Goal: Task Accomplishment & Management: Use online tool/utility

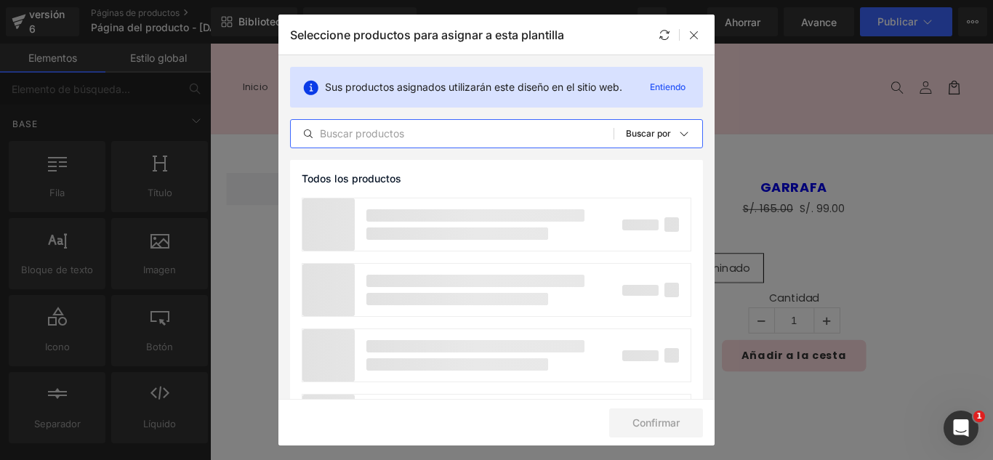
click at [422, 131] on input "text" at bounding box center [452, 133] width 323 height 17
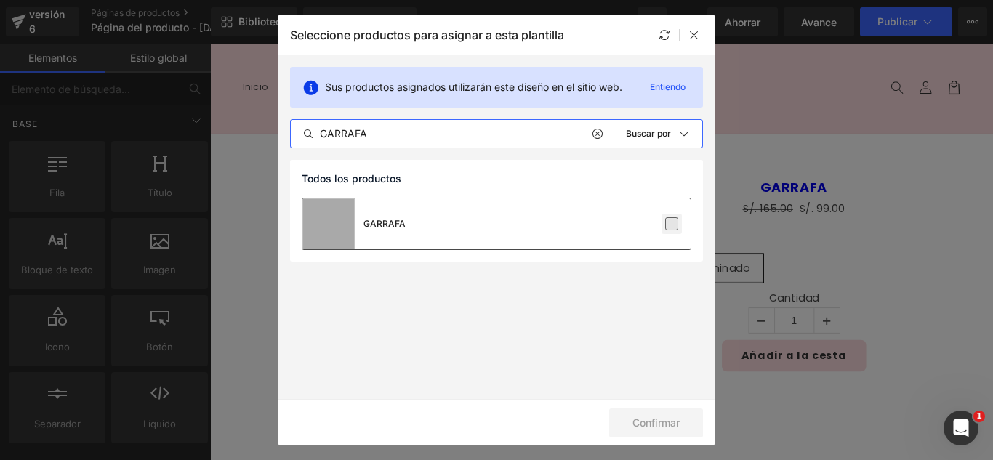
type input "GARRAFA"
click at [672, 222] on label at bounding box center [671, 223] width 13 height 13
click at [672, 224] on input "checkbox" at bounding box center [672, 224] width 0 height 0
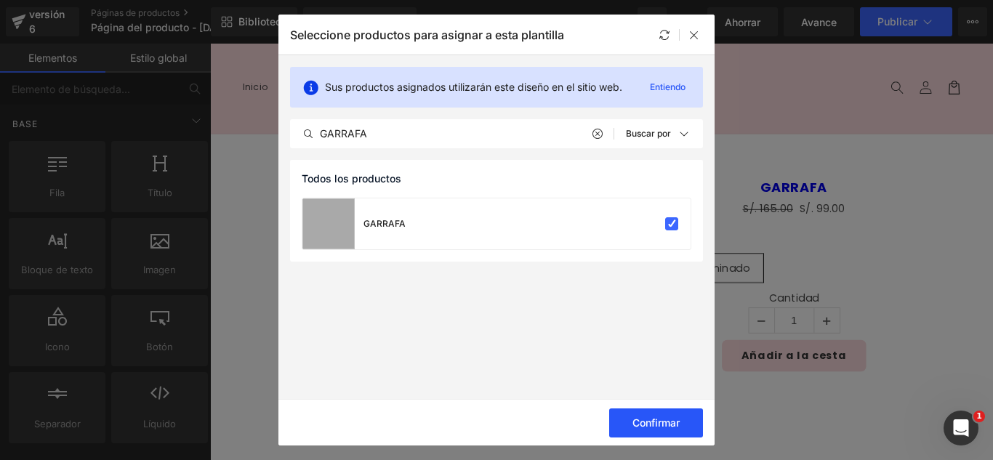
click at [679, 424] on font "Confirmar" at bounding box center [655, 422] width 47 height 12
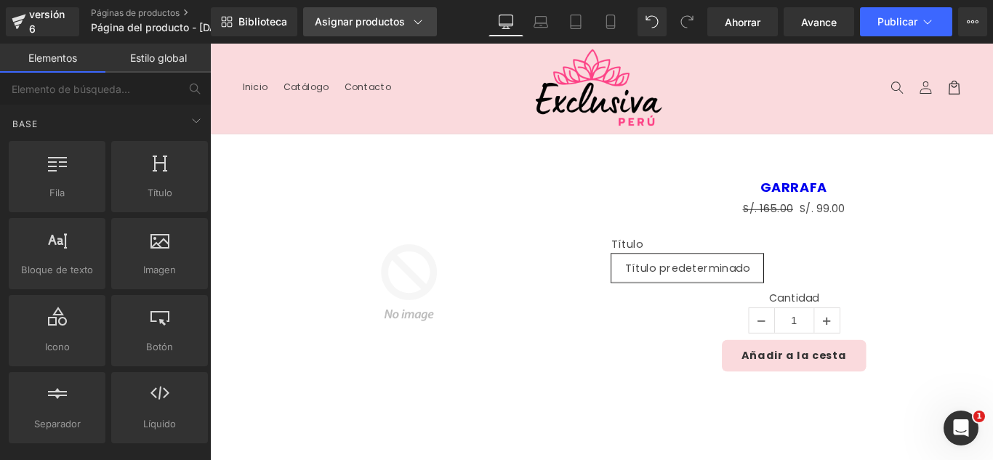
click at [369, 20] on font "Asignar productos" at bounding box center [360, 21] width 90 height 12
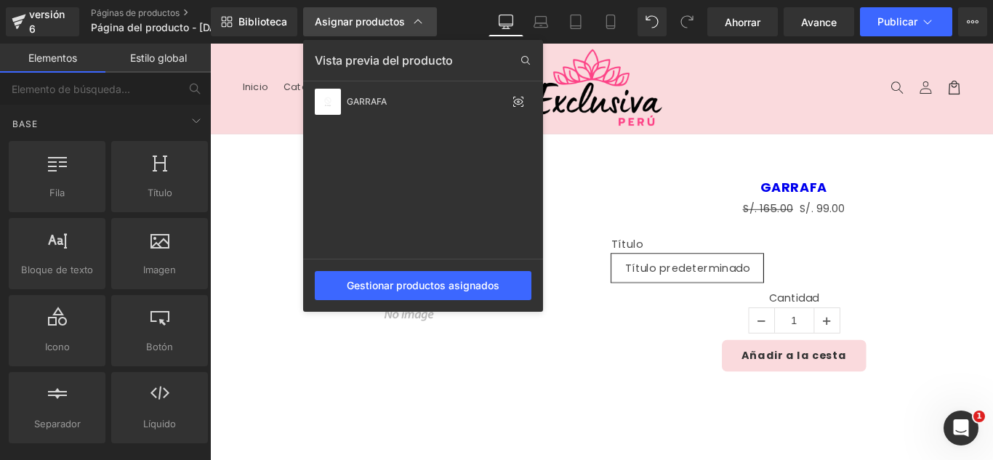
click at [370, 21] on font "Asignar productos" at bounding box center [360, 21] width 90 height 12
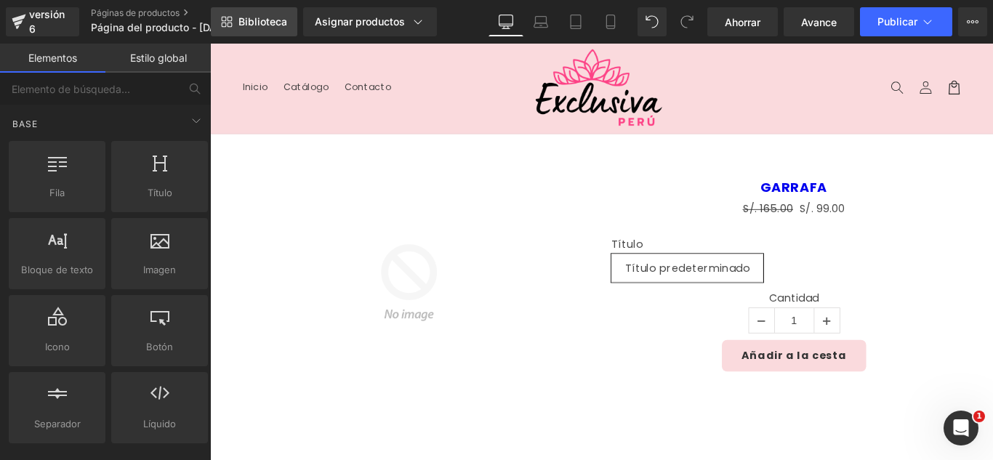
click at [269, 24] on font "Biblioteca" at bounding box center [262, 21] width 49 height 12
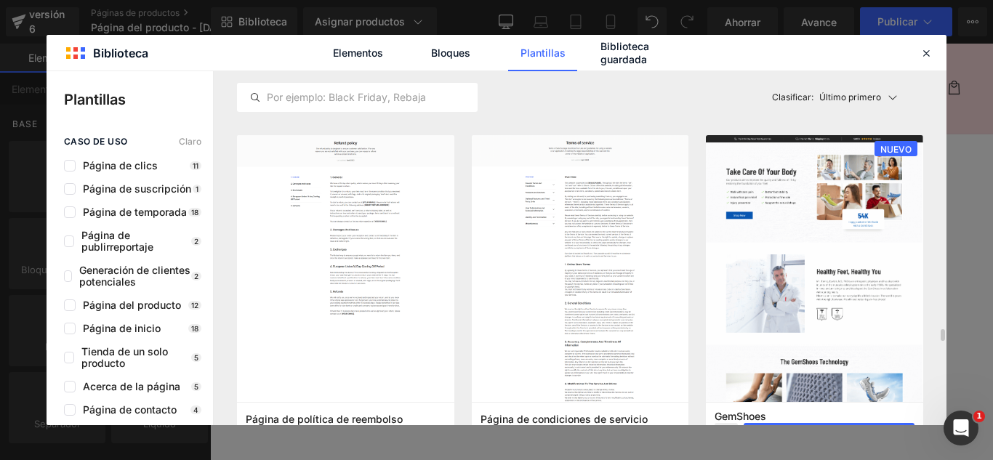
scroll to position [1308, 0]
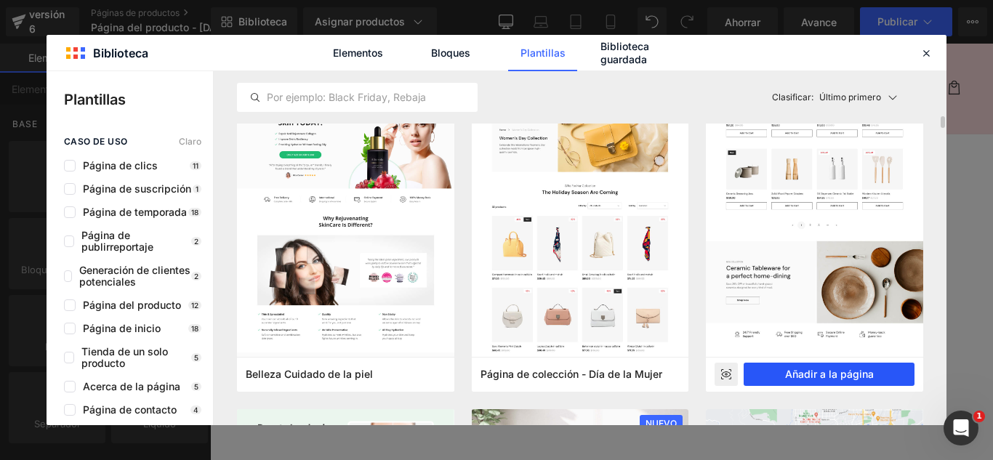
click at [834, 377] on font "Añadir a la página" at bounding box center [829, 374] width 89 height 12
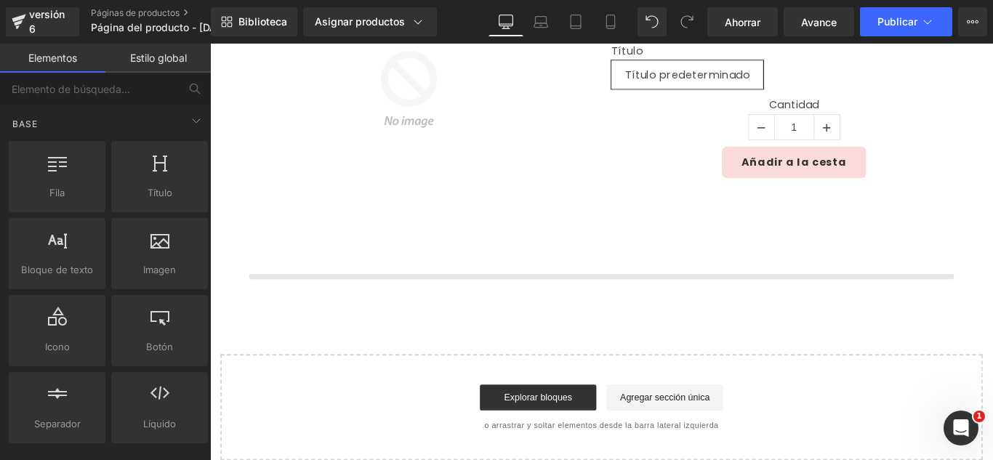
scroll to position [345, 0]
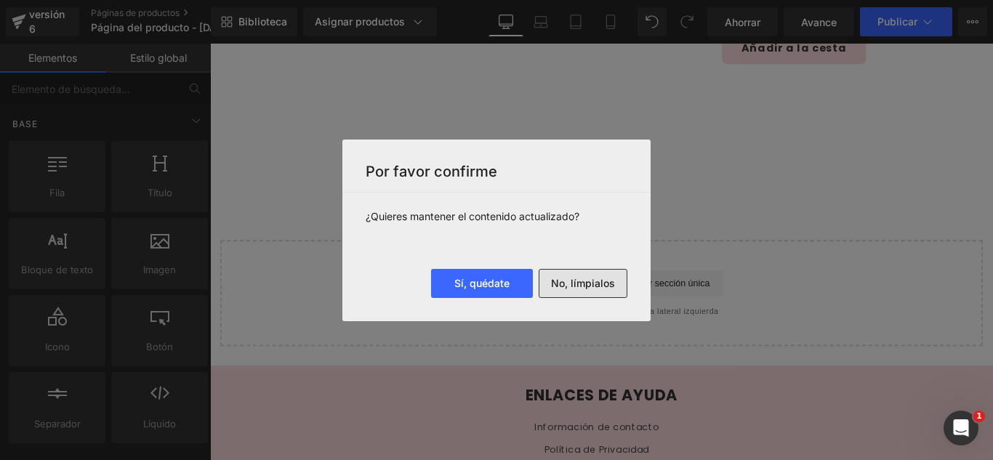
click at [603, 286] on font "No, límpialos" at bounding box center [583, 283] width 64 height 12
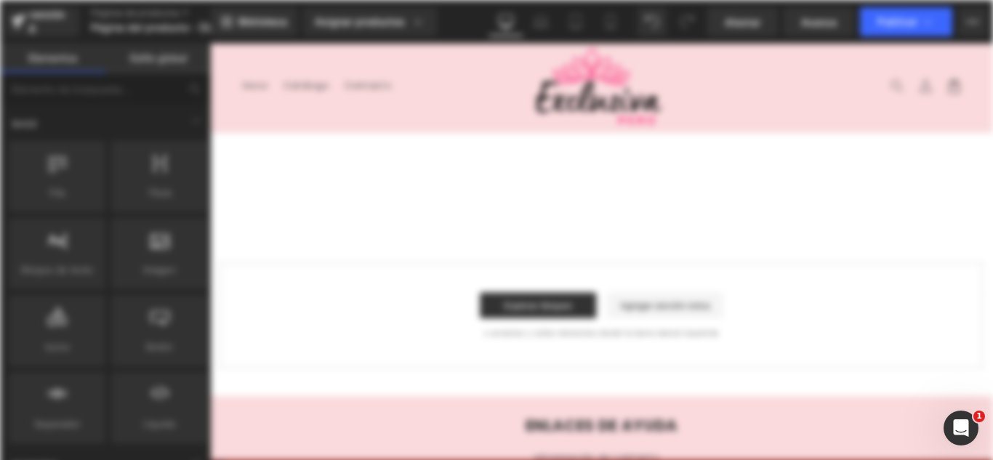
scroll to position [0, 0]
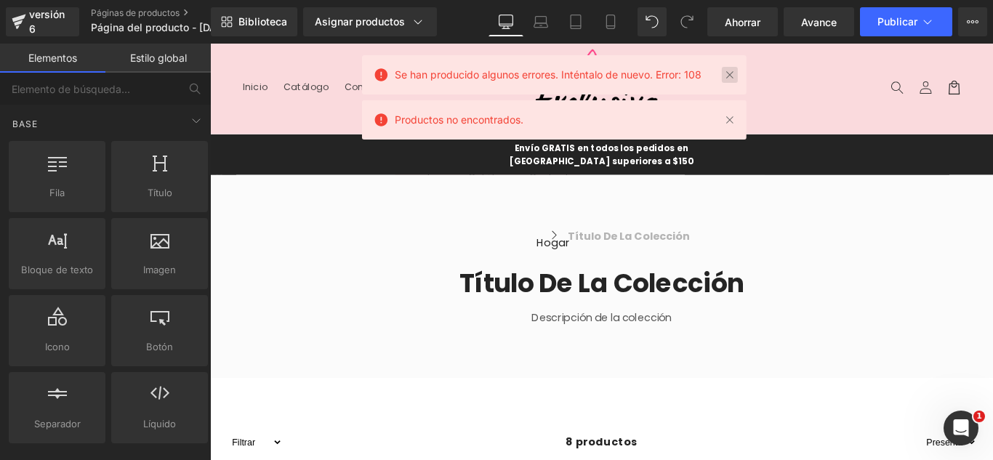
click at [732, 72] on link at bounding box center [730, 75] width 16 height 16
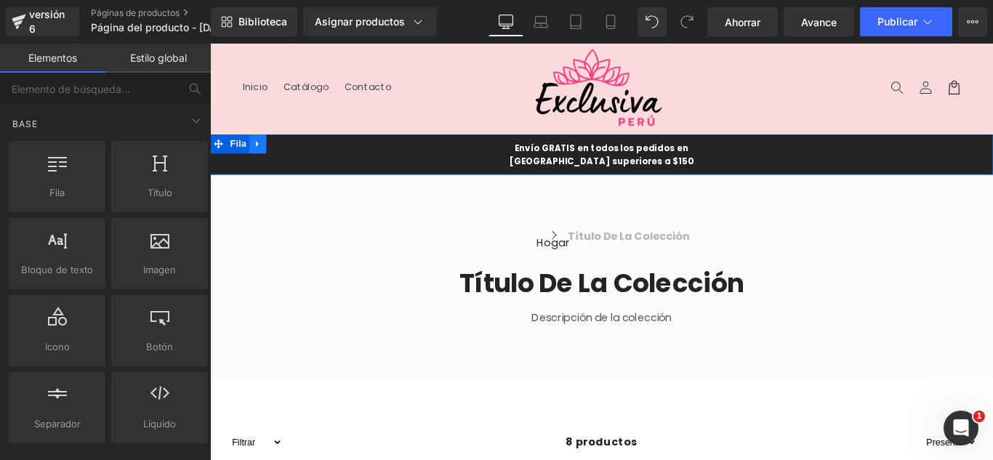
click at [259, 156] on icon at bounding box center [264, 156] width 10 height 11
click at [297, 154] on icon at bounding box center [302, 156] width 10 height 10
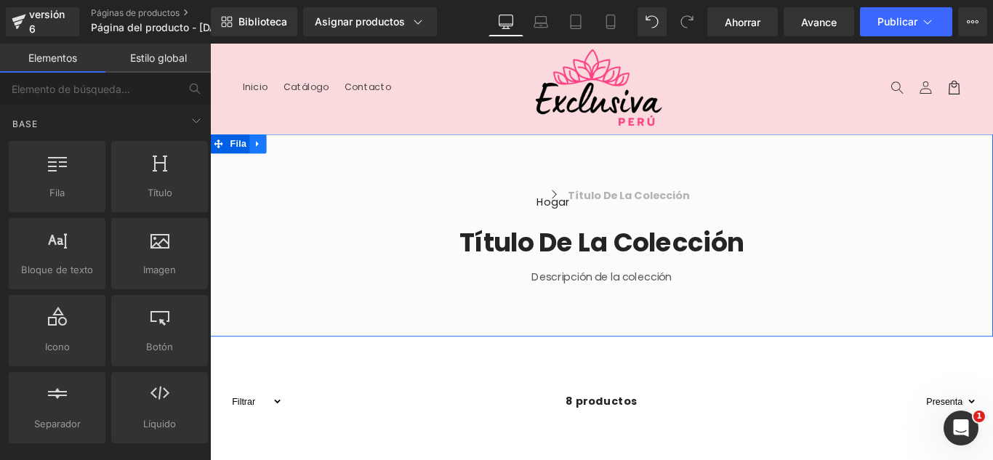
click at [260, 160] on icon at bounding box center [264, 156] width 10 height 11
click at [299, 156] on icon at bounding box center [302, 156] width 10 height 10
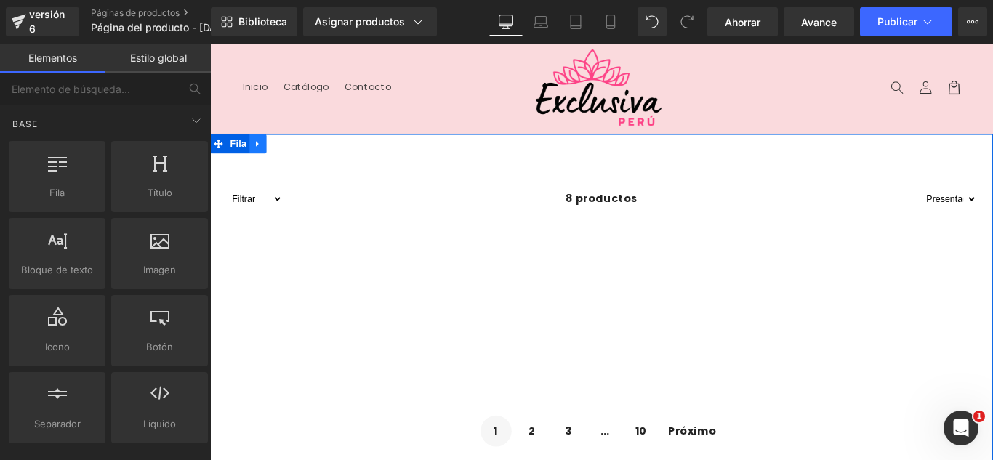
click at [262, 155] on icon at bounding box center [263, 156] width 3 height 7
click at [299, 156] on icon at bounding box center [302, 156] width 10 height 10
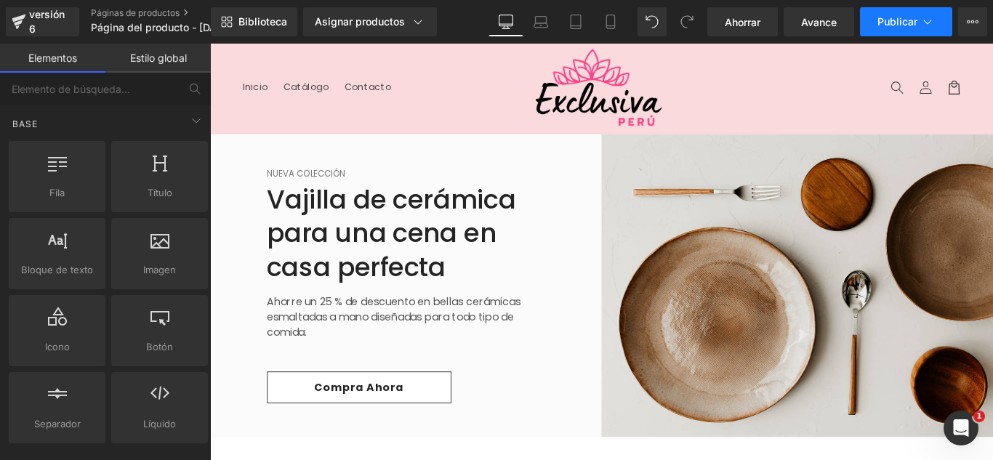
click at [911, 13] on button "Publicar" at bounding box center [906, 21] width 92 height 29
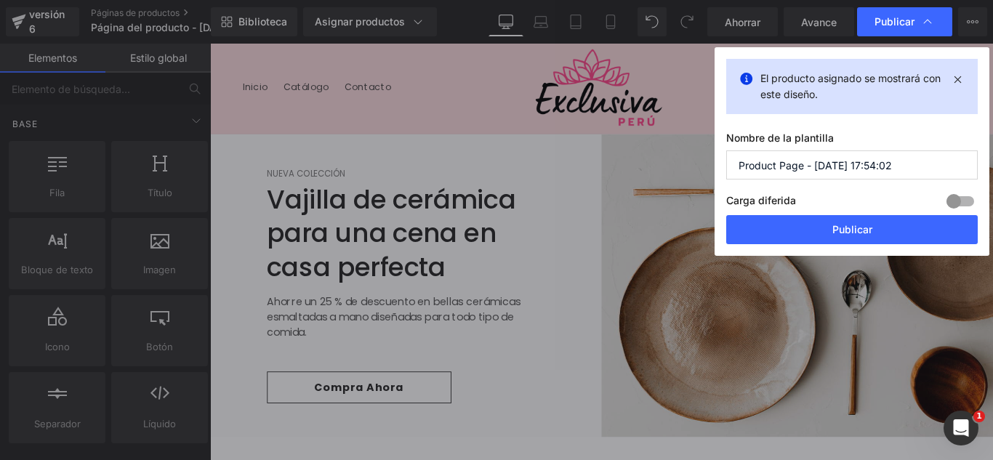
click at [889, 172] on input "Product Page - Oct 11, 17:54:02" at bounding box center [851, 164] width 251 height 29
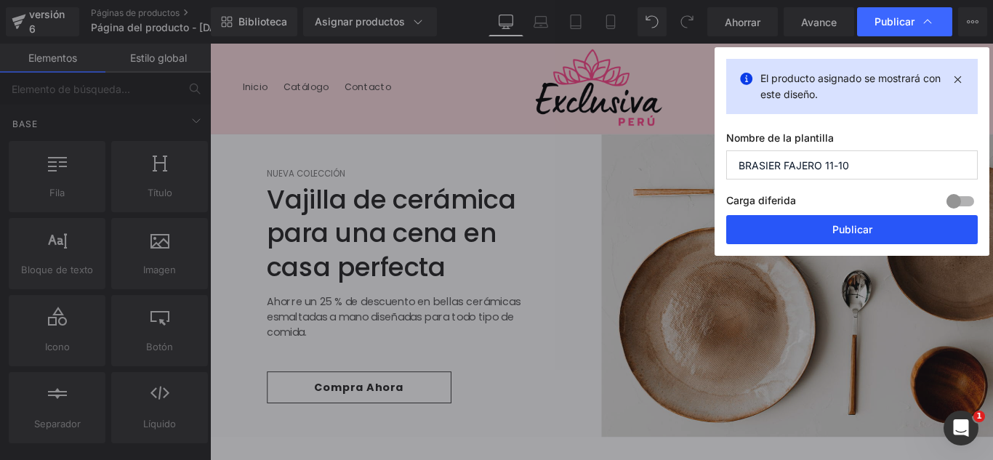
type input "BRASIER FAJERO 11-10"
click at [850, 230] on font "Publicar" at bounding box center [852, 229] width 40 height 12
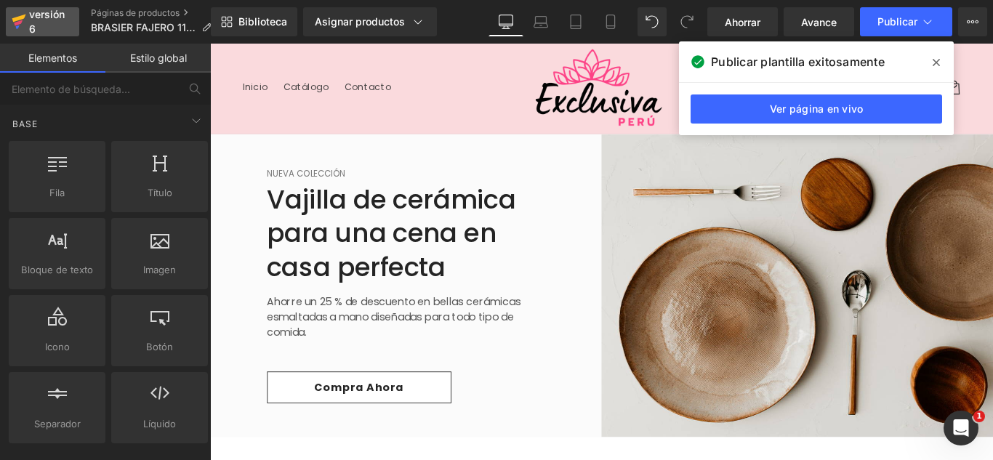
click at [40, 26] on div "versión 6" at bounding box center [48, 21] width 44 height 33
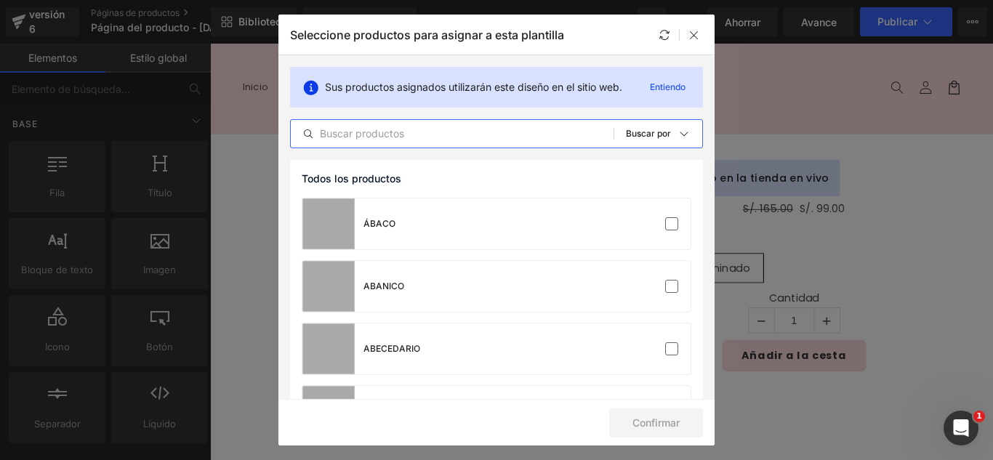
click at [487, 135] on input "text" at bounding box center [452, 133] width 323 height 17
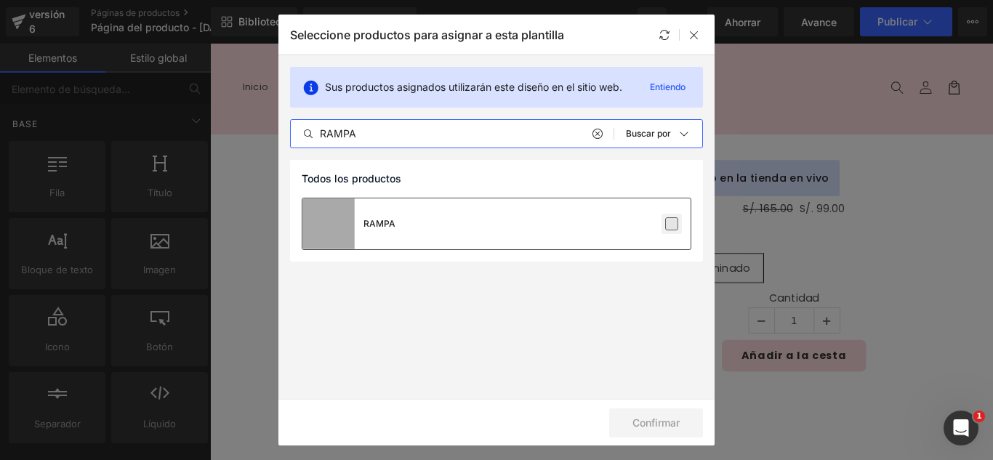
type input "RAMPA"
click at [672, 227] on label at bounding box center [671, 223] width 13 height 13
click at [672, 224] on input "checkbox" at bounding box center [672, 224] width 0 height 0
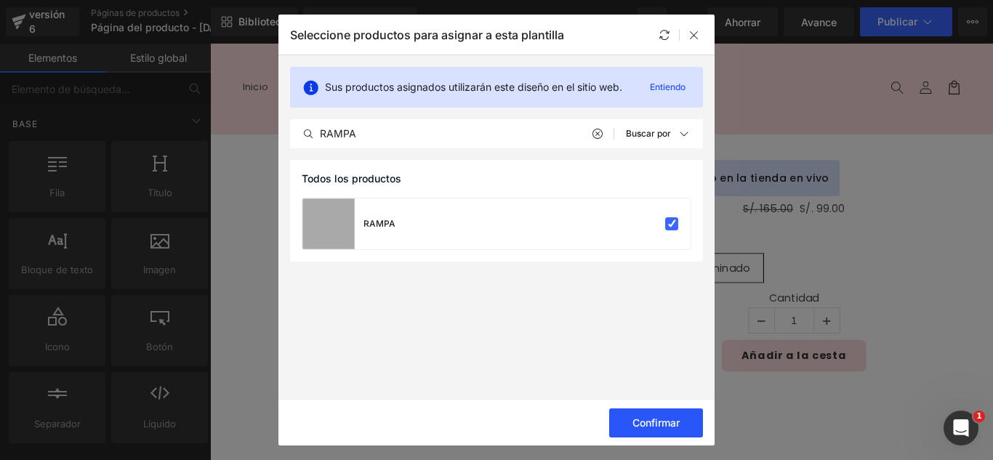
click at [671, 429] on button "Confirmar" at bounding box center [656, 423] width 94 height 29
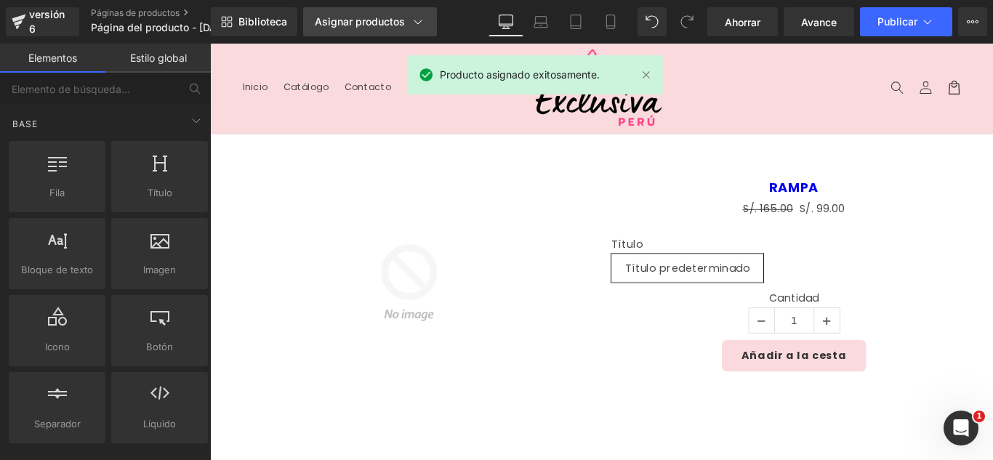
click at [393, 32] on link "Asignar productos" at bounding box center [370, 21] width 134 height 29
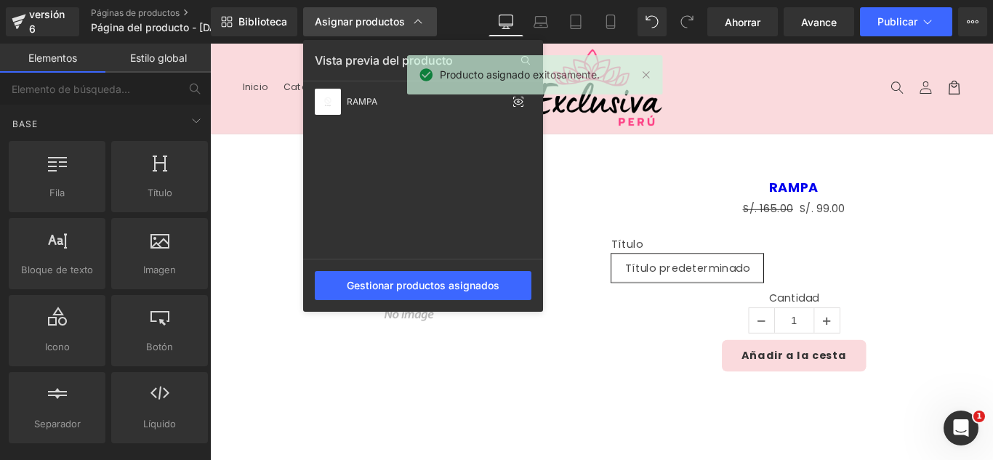
click at [393, 31] on link "Asignar productos" at bounding box center [370, 21] width 134 height 29
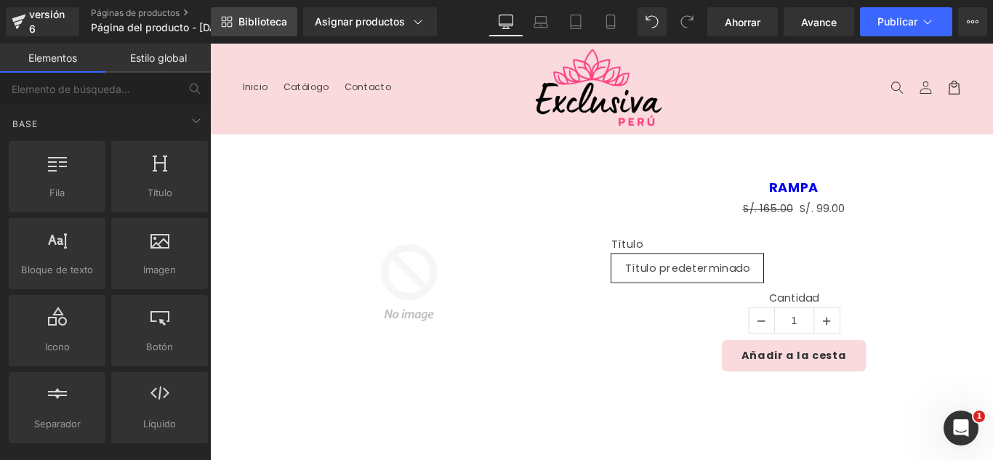
click at [264, 20] on font "Biblioteca" at bounding box center [262, 21] width 49 height 12
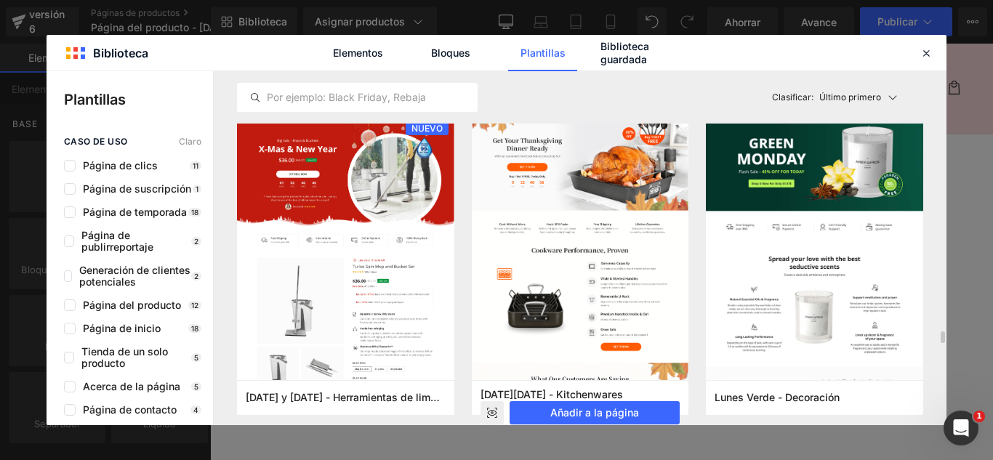
scroll to position [3344, 0]
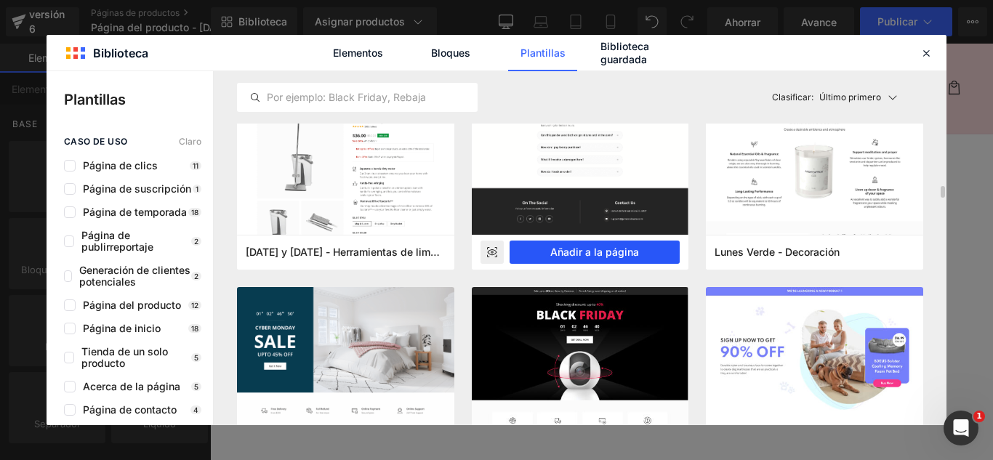
click at [608, 255] on font "Añadir a la página" at bounding box center [594, 252] width 89 height 12
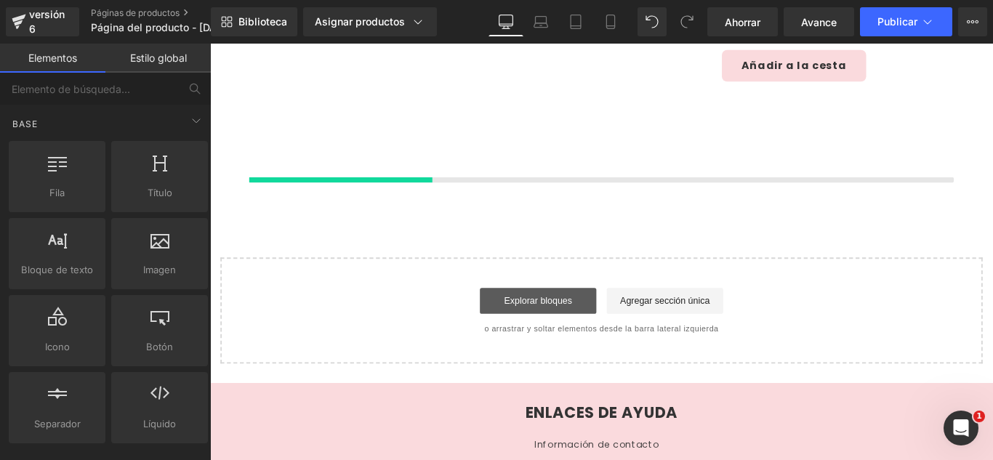
scroll to position [345, 0]
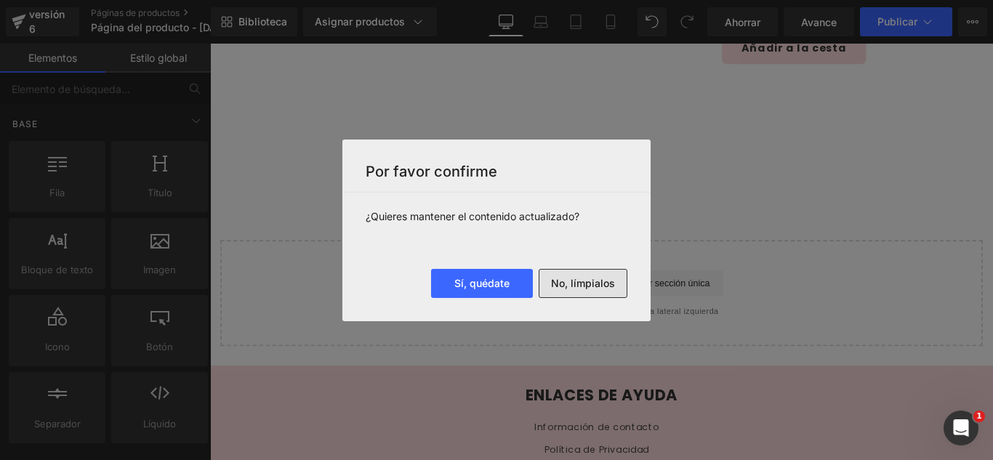
click at [606, 283] on font "No, límpialos" at bounding box center [583, 283] width 64 height 12
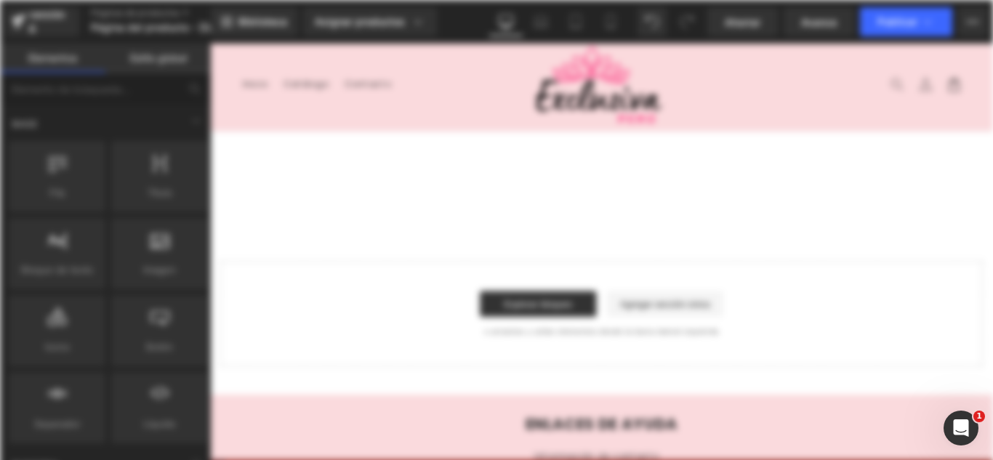
scroll to position [0, 0]
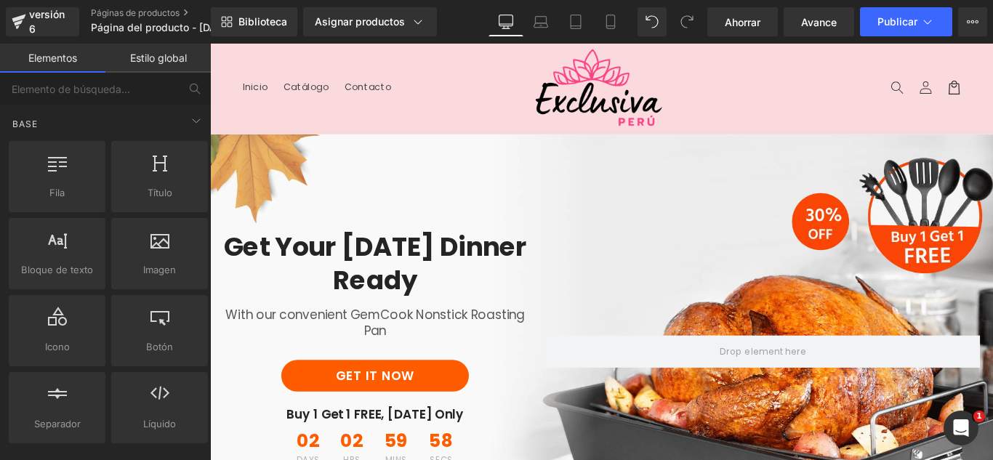
click at [424, 172] on div "Get Your [DATE] Dinner Ready Heading With our convenient GemCook Nonstick Roast…" at bounding box center [650, 386] width 880 height 483
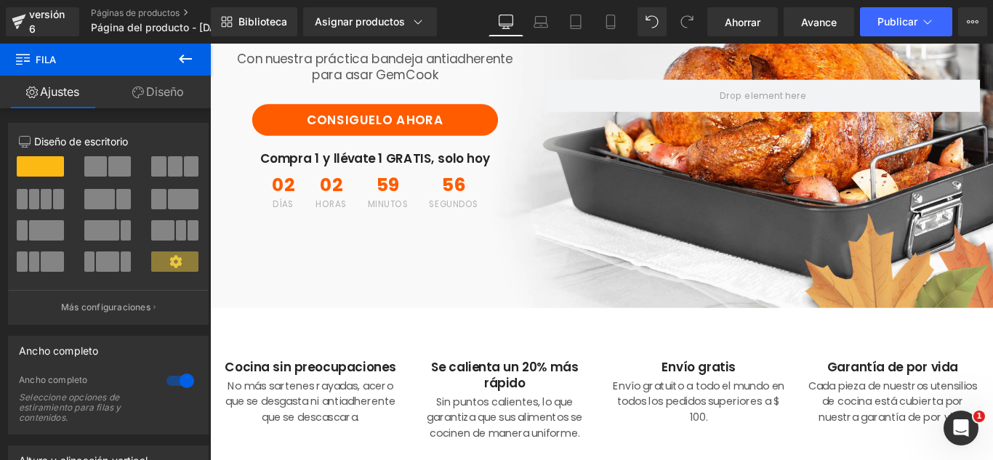
scroll to position [291, 0]
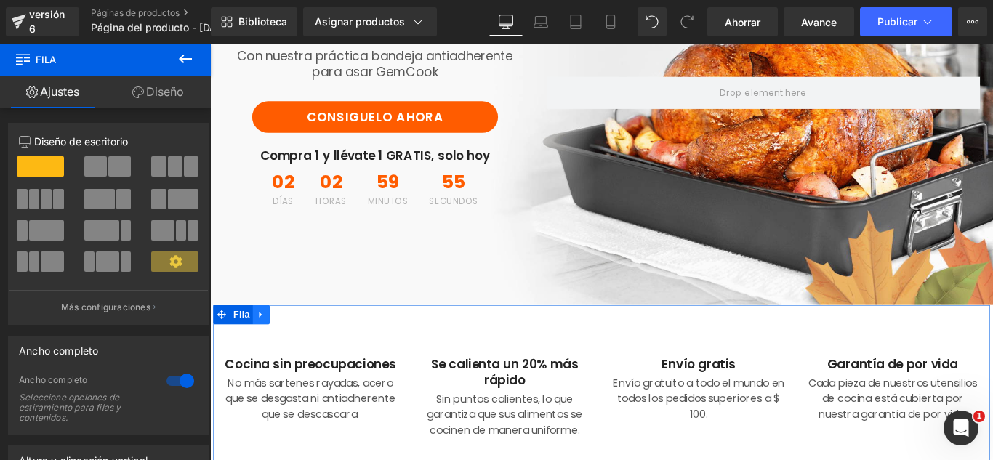
click at [262, 353] on icon at bounding box center [267, 348] width 10 height 11
click at [296, 346] on link at bounding box center [305, 348] width 19 height 22
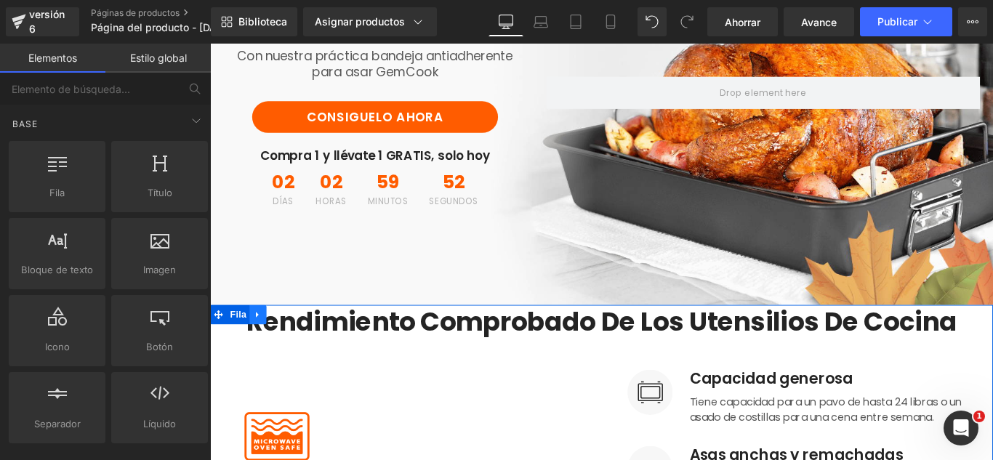
click at [260, 356] on link at bounding box center [263, 348] width 19 height 22
click at [299, 348] on icon at bounding box center [302, 348] width 10 height 10
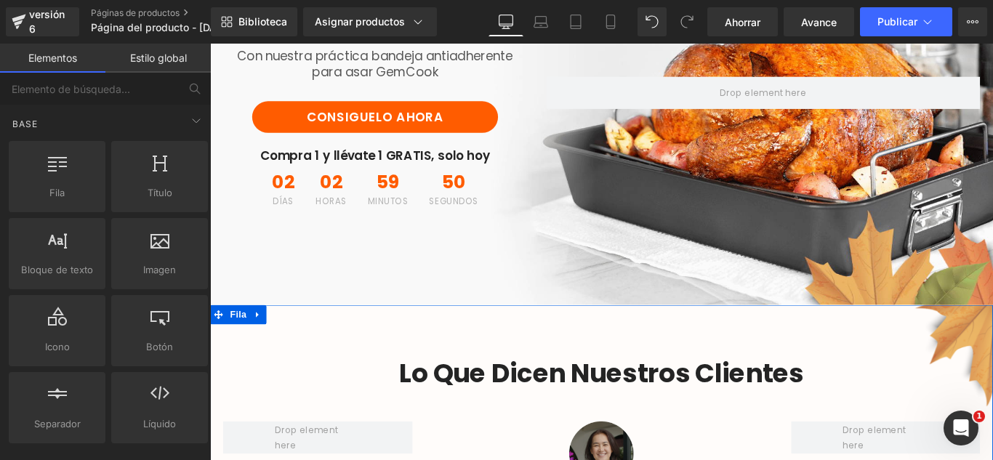
drag, startPoint x: 255, startPoint y: 344, endPoint x: 274, endPoint y: 349, distance: 19.6
click at [259, 344] on icon at bounding box center [264, 348] width 10 height 11
click at [297, 350] on icon at bounding box center [302, 348] width 10 height 10
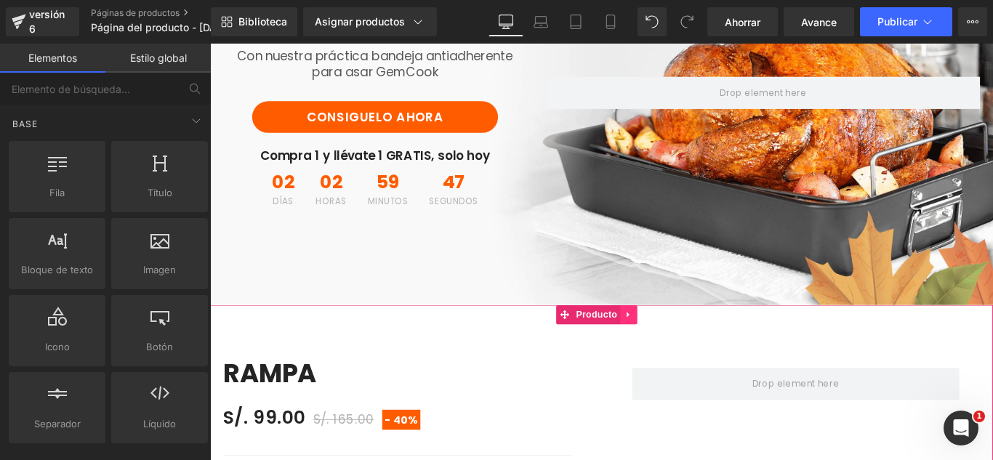
click at [678, 350] on icon at bounding box center [679, 348] width 3 height 7
click at [688, 352] on icon at bounding box center [690, 348] width 10 height 10
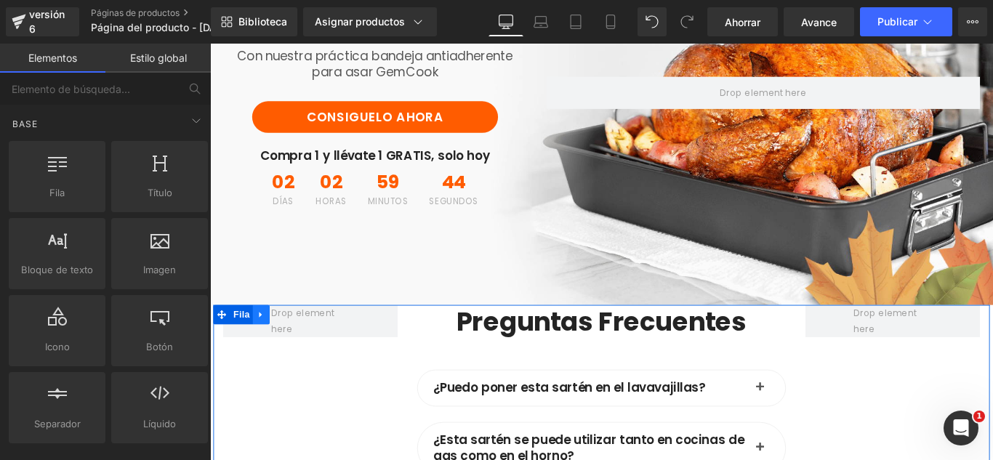
click at [267, 350] on icon at bounding box center [267, 348] width 10 height 11
click at [305, 350] on icon at bounding box center [305, 348] width 10 height 10
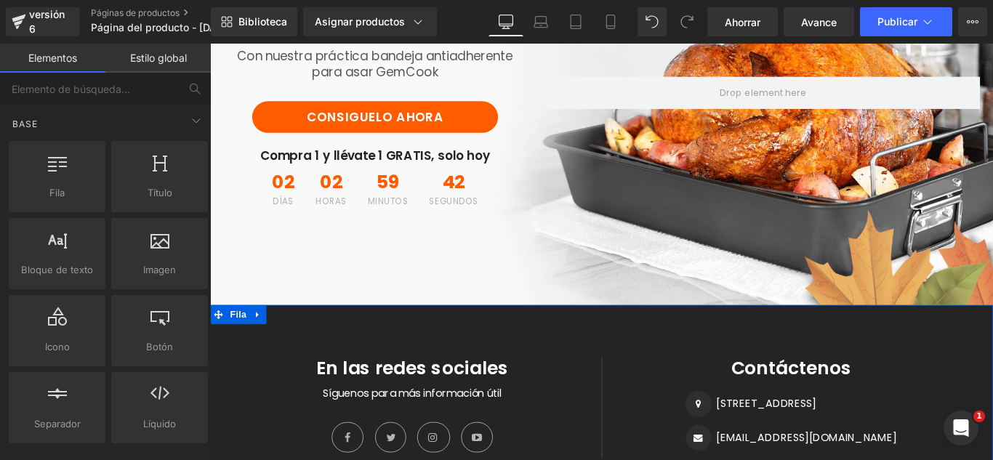
click at [262, 346] on icon at bounding box center [263, 348] width 3 height 7
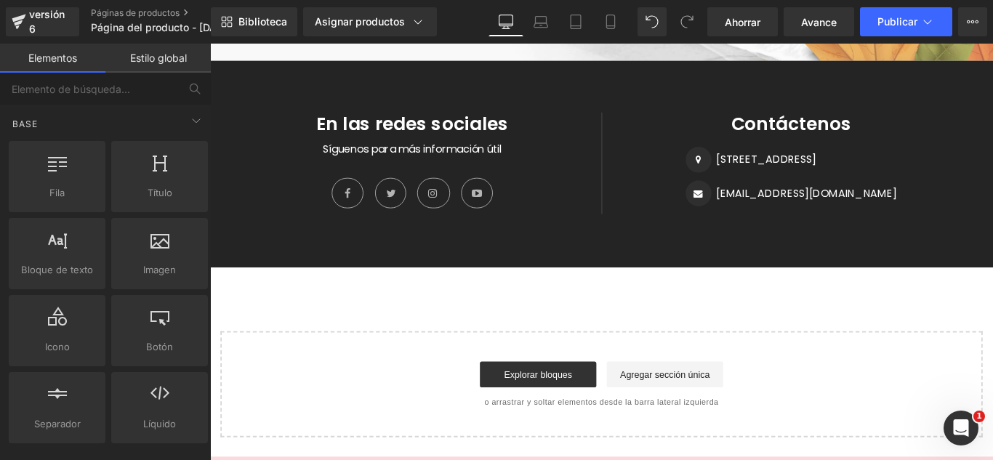
scroll to position [419, 0]
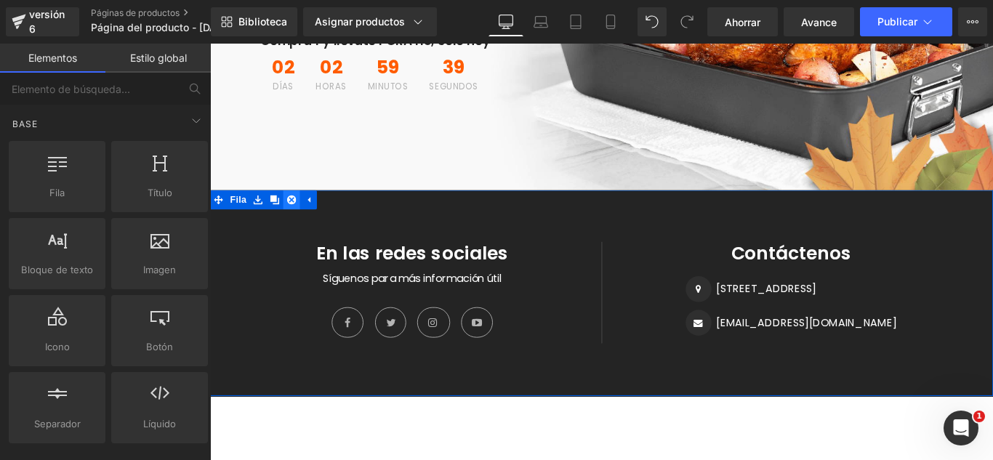
click at [297, 225] on link at bounding box center [301, 220] width 19 height 22
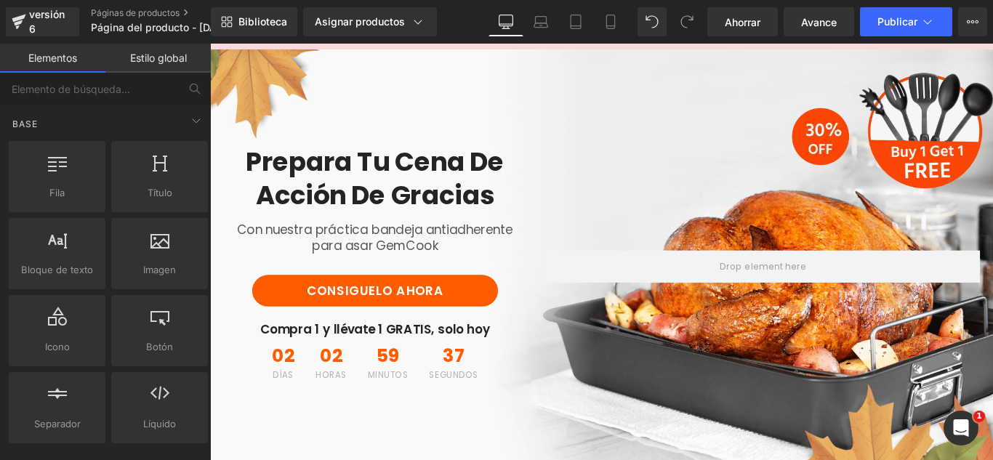
scroll to position [0, 0]
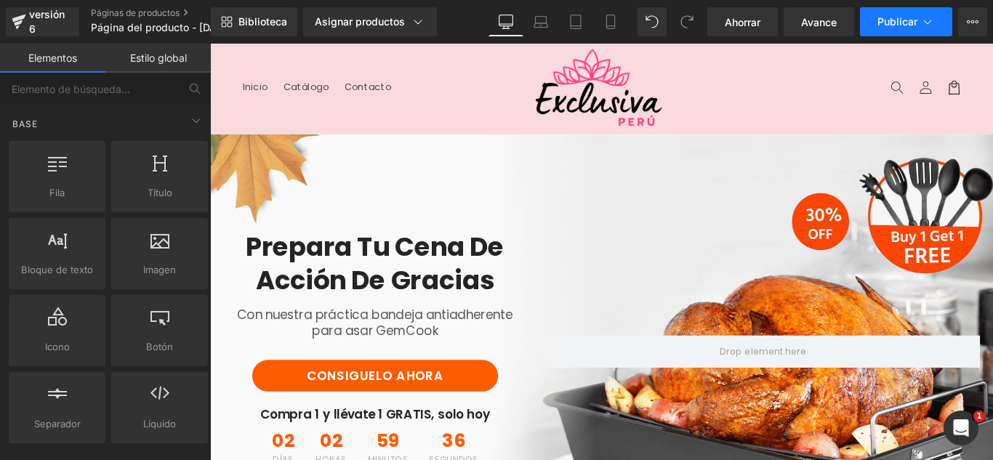
click at [915, 25] on font "Publicar" at bounding box center [897, 21] width 40 height 12
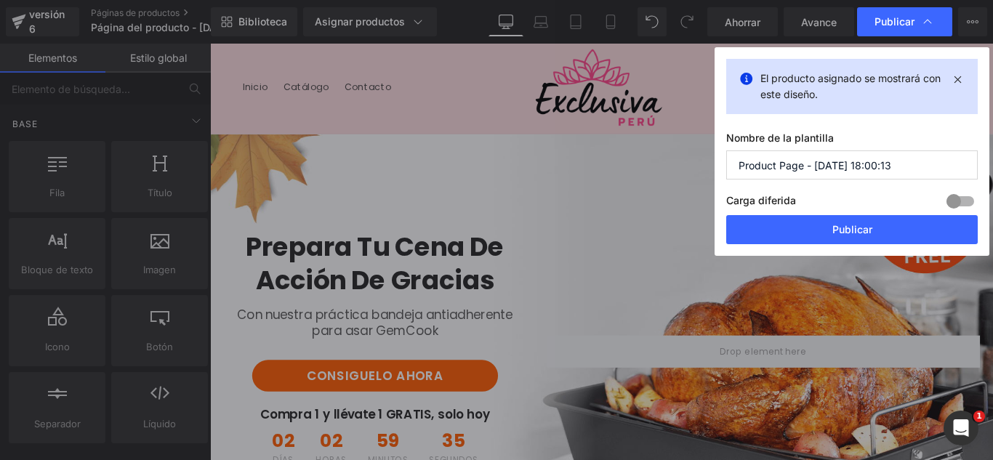
click at [902, 165] on input "Product Page - [DATE] 18:00:13" at bounding box center [851, 164] width 251 height 29
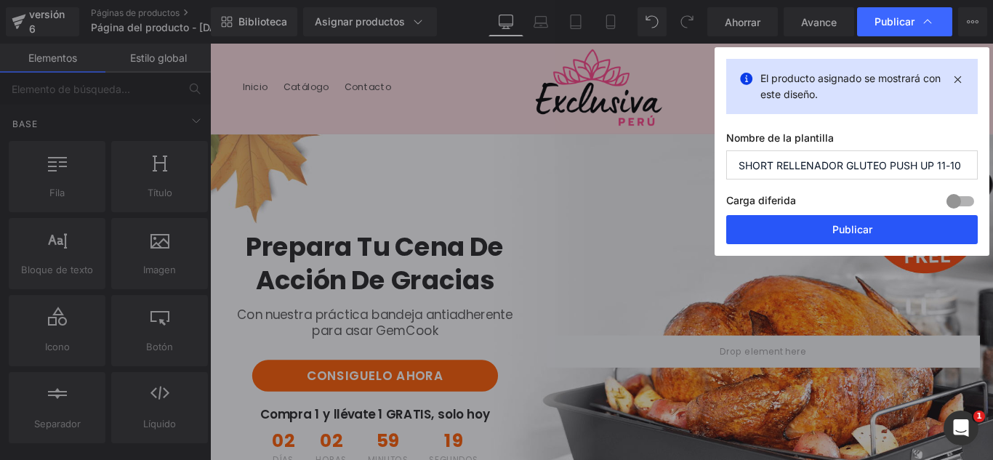
type input "SHORT RELLENADOR GLUTEO PUSH UP 11-10"
click at [892, 237] on button "Publicar" at bounding box center [851, 229] width 251 height 29
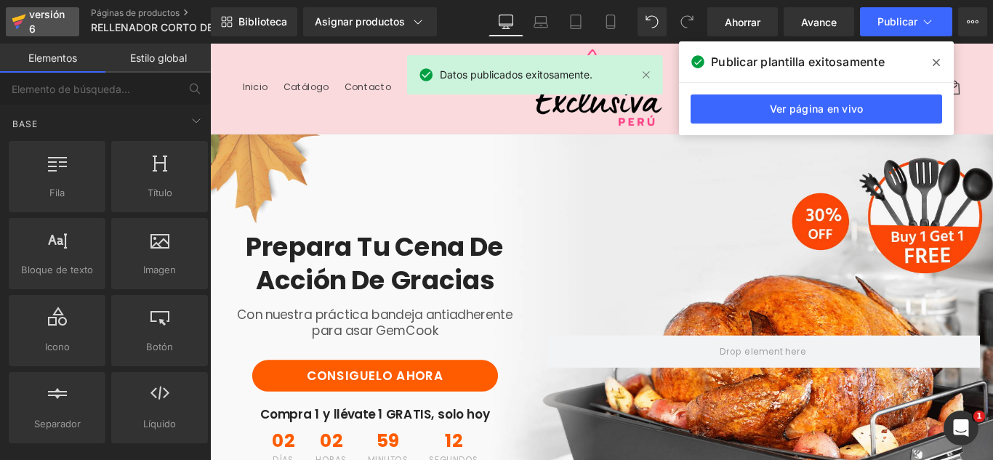
click at [49, 25] on div "versión 6" at bounding box center [48, 21] width 44 height 33
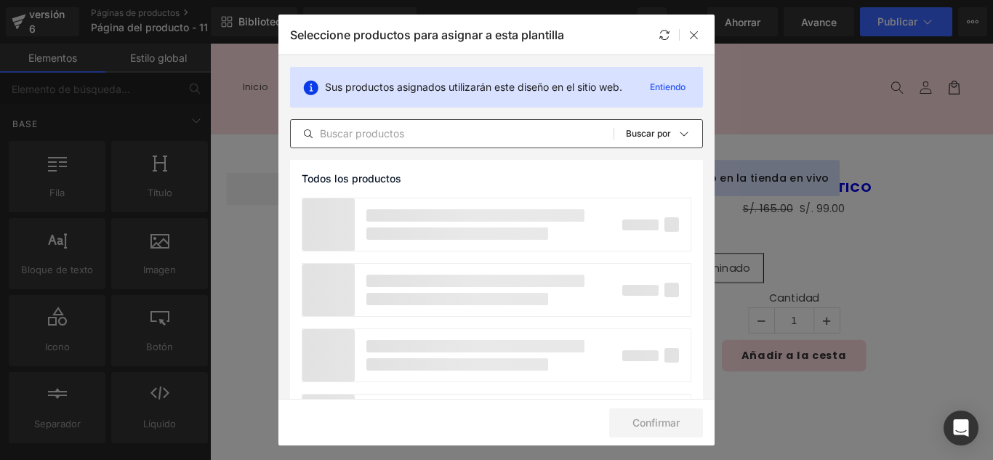
click at [472, 138] on input "text" at bounding box center [452, 133] width 323 height 17
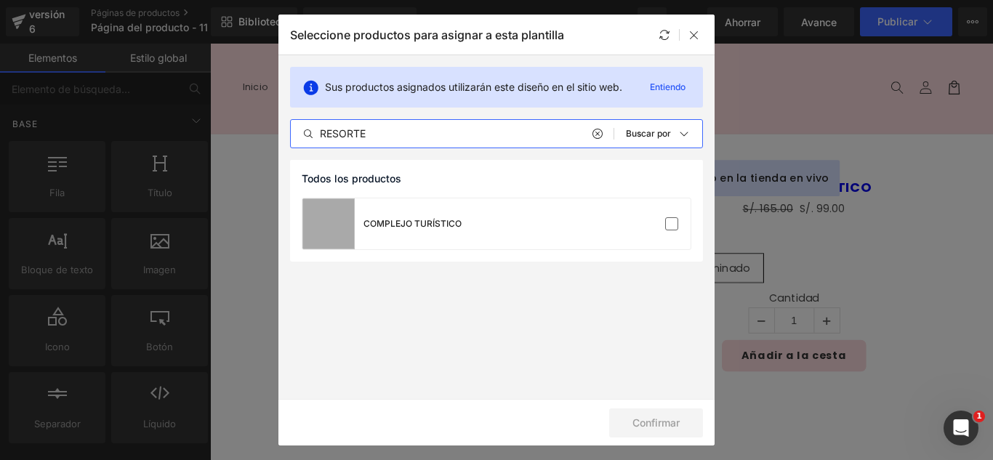
type input "RESORTE"
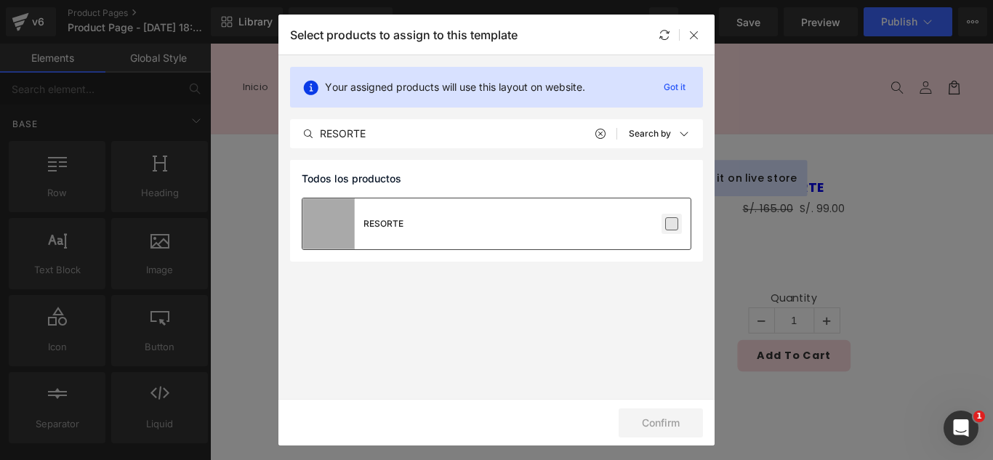
click at [672, 220] on label at bounding box center [671, 223] width 13 height 13
click at [672, 224] on input "checkbox" at bounding box center [672, 224] width 0 height 0
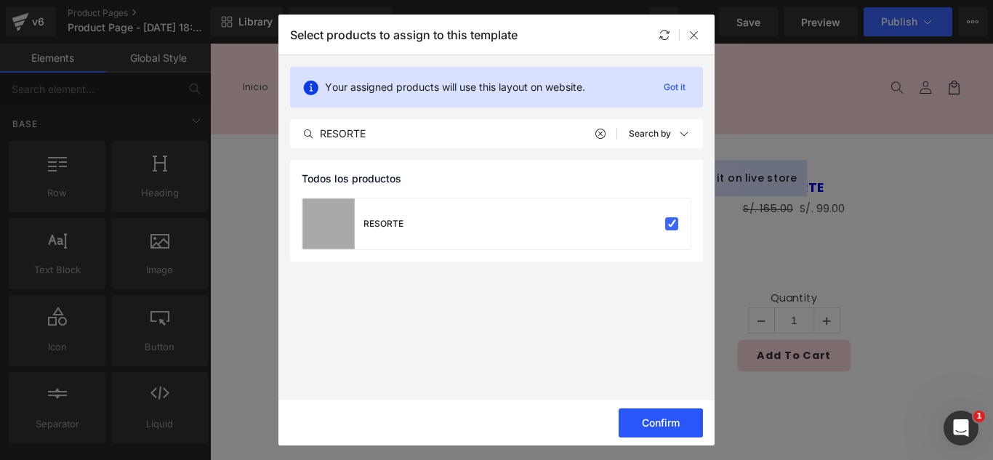
click at [668, 422] on button "Confirm" at bounding box center [661, 423] width 84 height 29
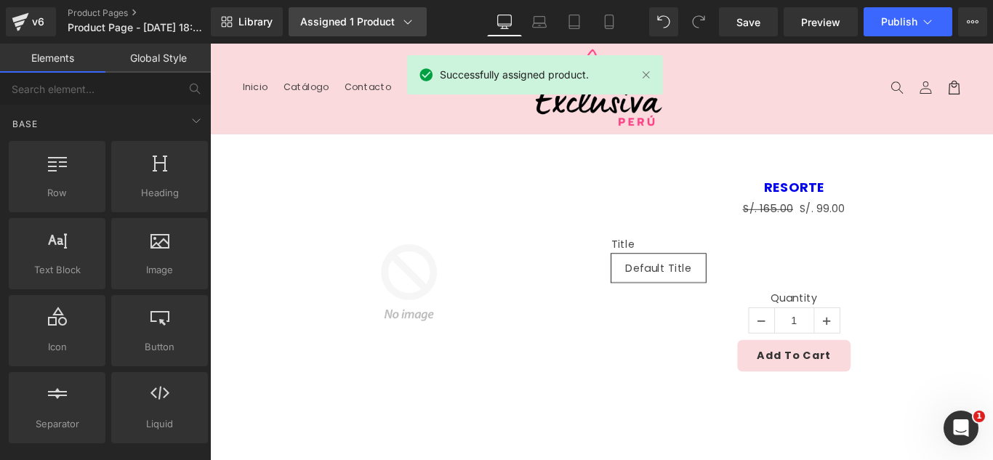
click at [338, 22] on div "Assigned 1 Product" at bounding box center [357, 22] width 115 height 15
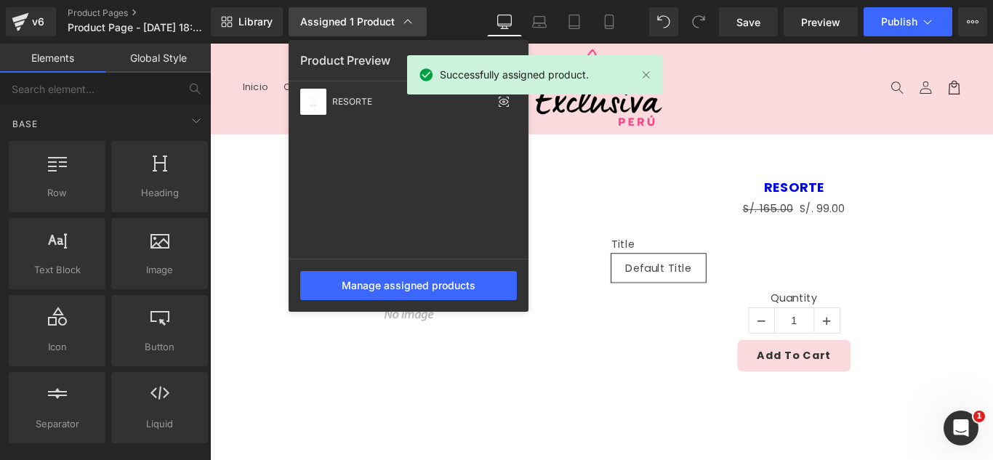
click at [338, 22] on div "Assigned 1 Product" at bounding box center [357, 22] width 115 height 15
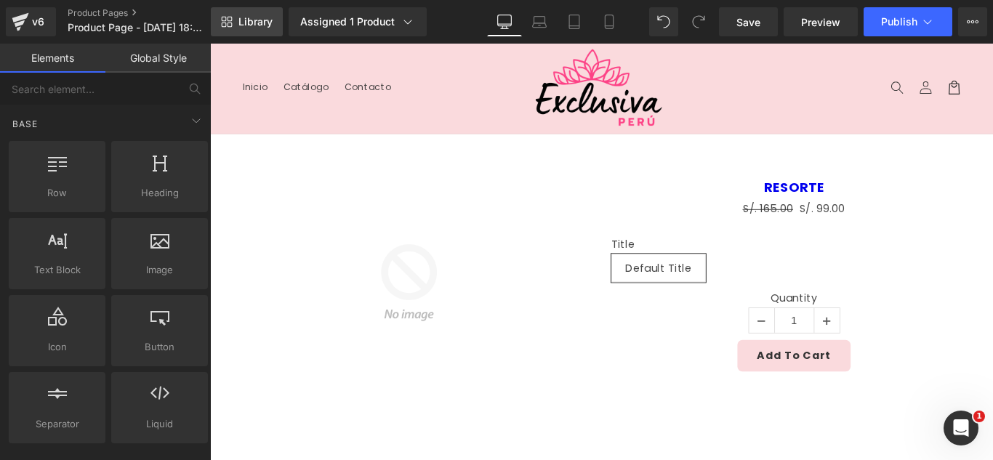
click at [262, 33] on link "Library" at bounding box center [247, 21] width 72 height 29
click at [260, 28] on span "Library" at bounding box center [255, 21] width 34 height 13
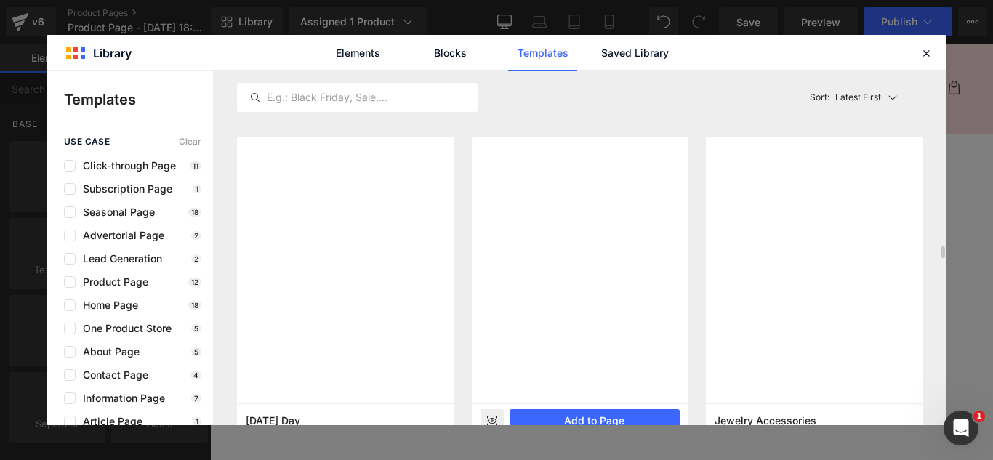
scroll to position [5161, 0]
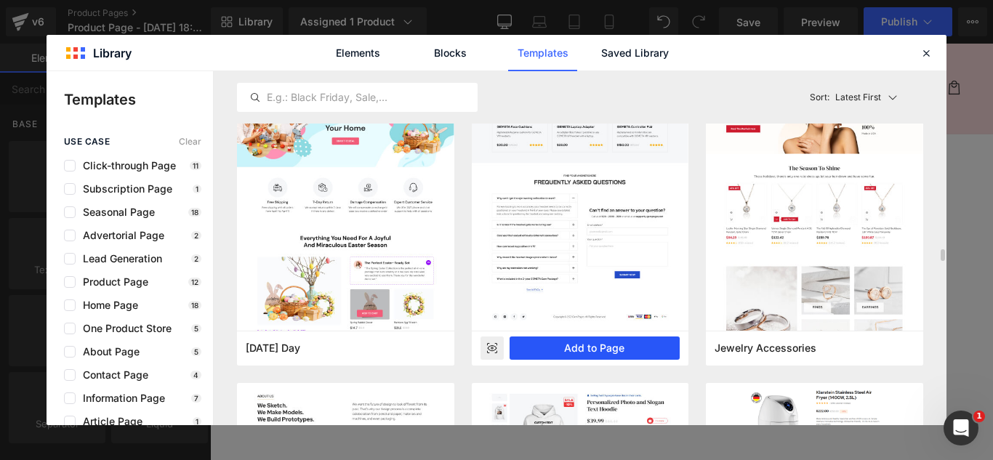
click at [594, 357] on button "Add to Page" at bounding box center [595, 348] width 171 height 23
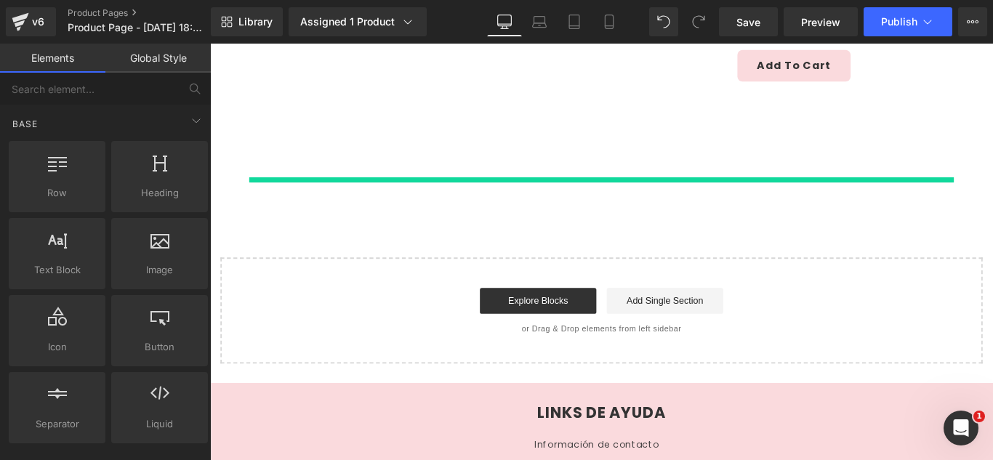
scroll to position [345, 0]
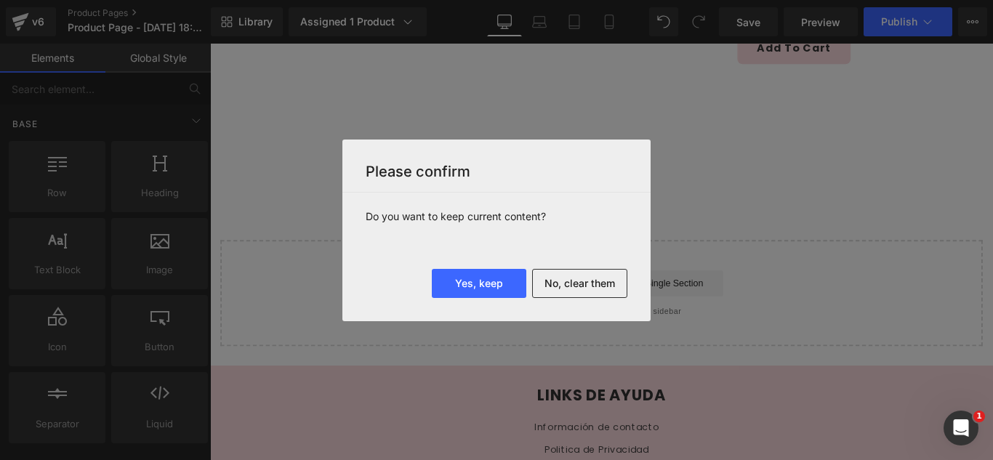
click at [580, 289] on button "No, clear them" at bounding box center [579, 283] width 95 height 29
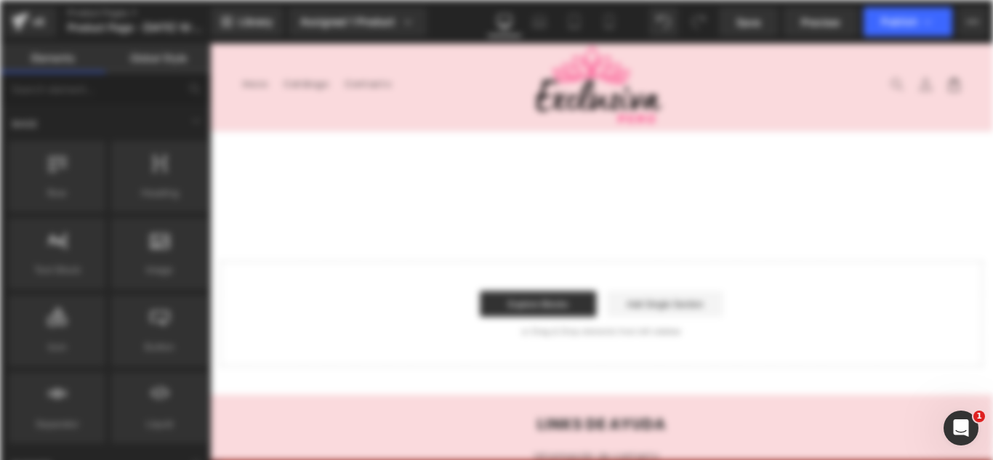
scroll to position [0, 0]
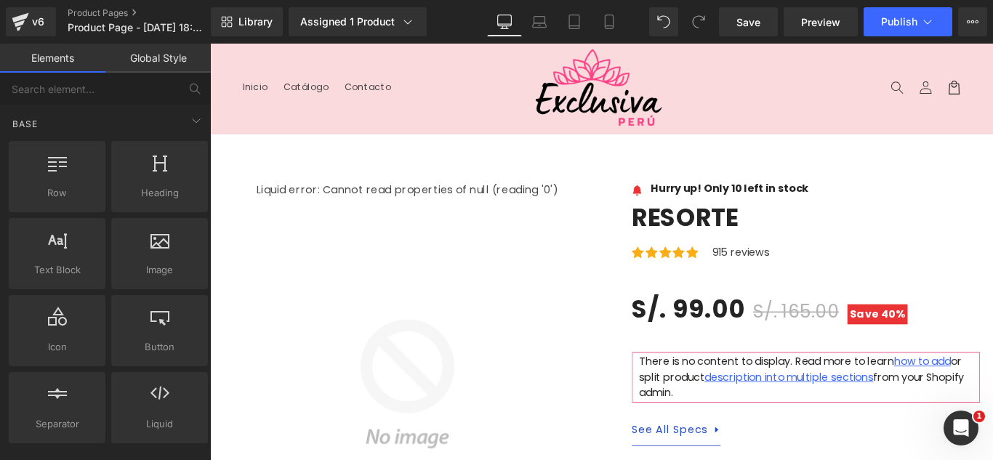
click at [478, 77] on nav "Inicio Catálogo Contacto" at bounding box center [399, 92] width 322 height 31
click at [521, 72] on header "Menu Inicio Catálogo Contacto Iniciar sesión Inicio Catálogo Contacto" at bounding box center [650, 94] width 880 height 101
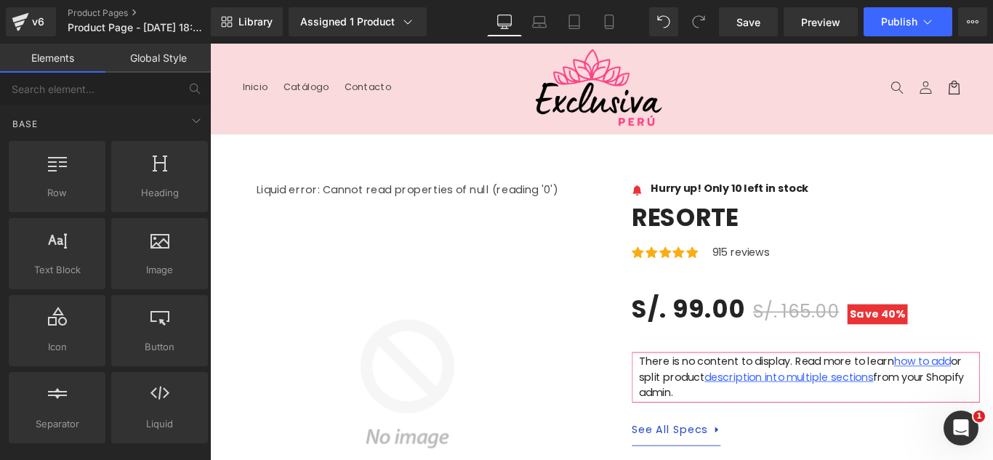
click at [524, 93] on nav "Inicio Catálogo Contacto" at bounding box center [399, 92] width 322 height 31
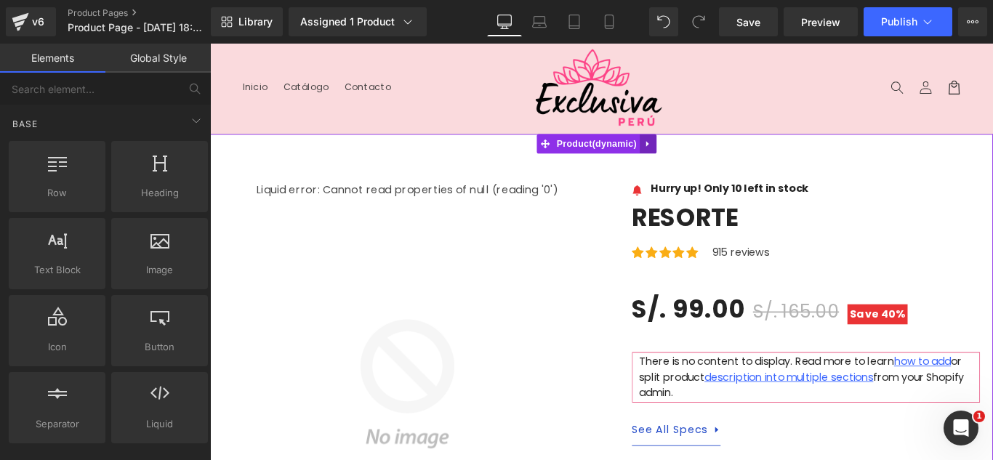
click at [699, 153] on icon at bounding box center [702, 156] width 10 height 11
click at [709, 153] on icon at bounding box center [712, 156] width 10 height 10
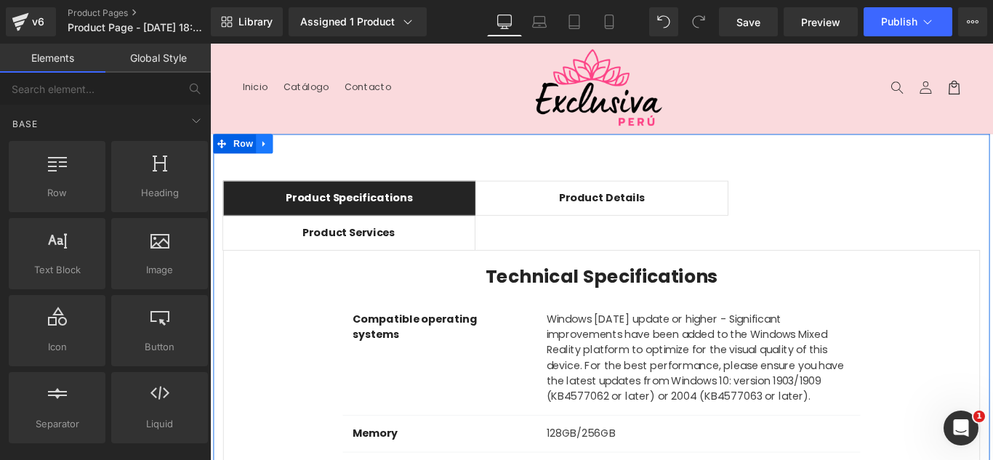
click at [271, 158] on icon at bounding box center [271, 156] width 10 height 11
click at [305, 154] on icon at bounding box center [309, 156] width 10 height 10
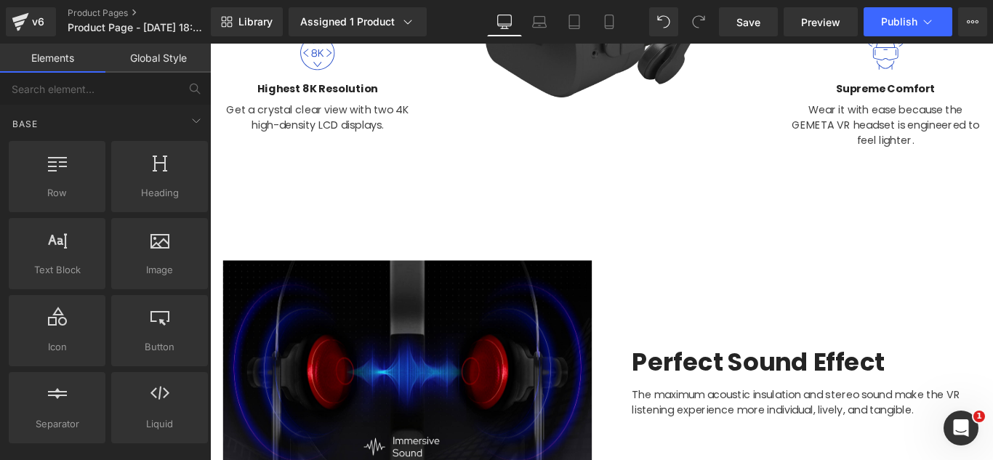
scroll to position [436, 0]
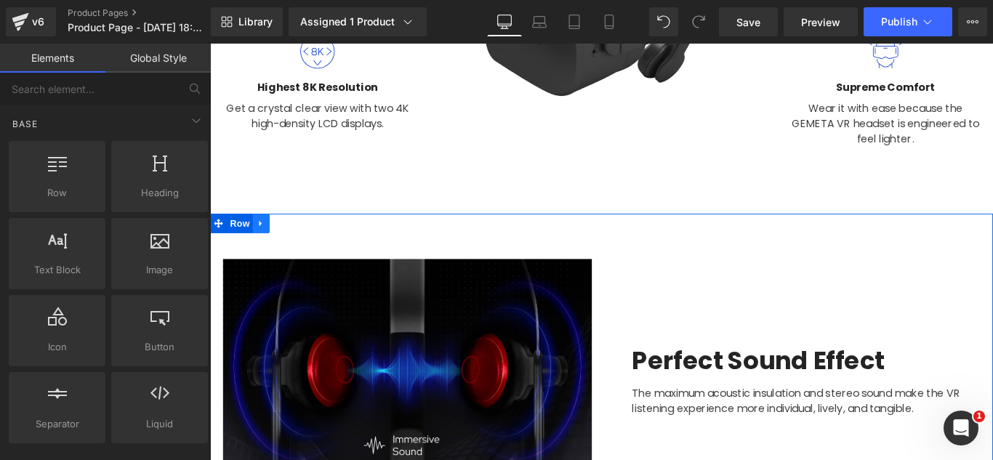
click at [265, 243] on icon at bounding box center [267, 245] width 10 height 11
click at [300, 241] on icon at bounding box center [305, 246] width 10 height 10
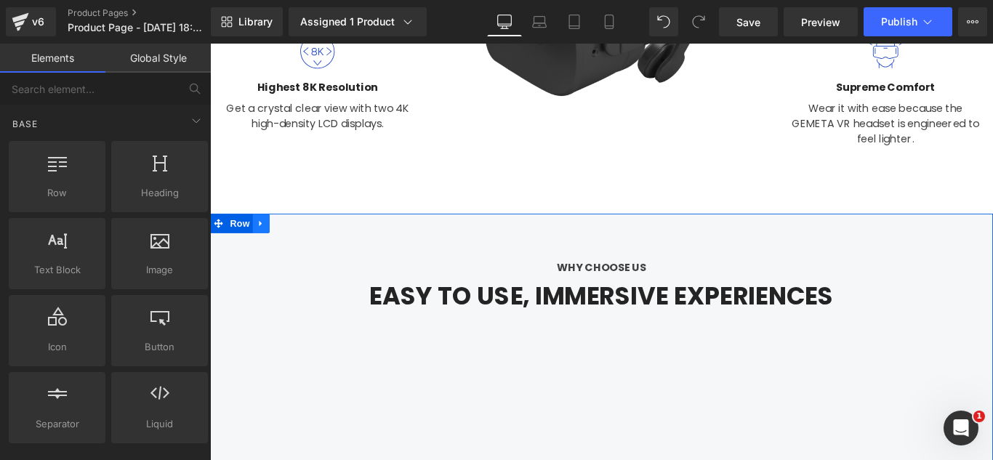
click at [258, 244] on link at bounding box center [267, 246] width 19 height 22
click at [300, 241] on icon at bounding box center [305, 246] width 10 height 10
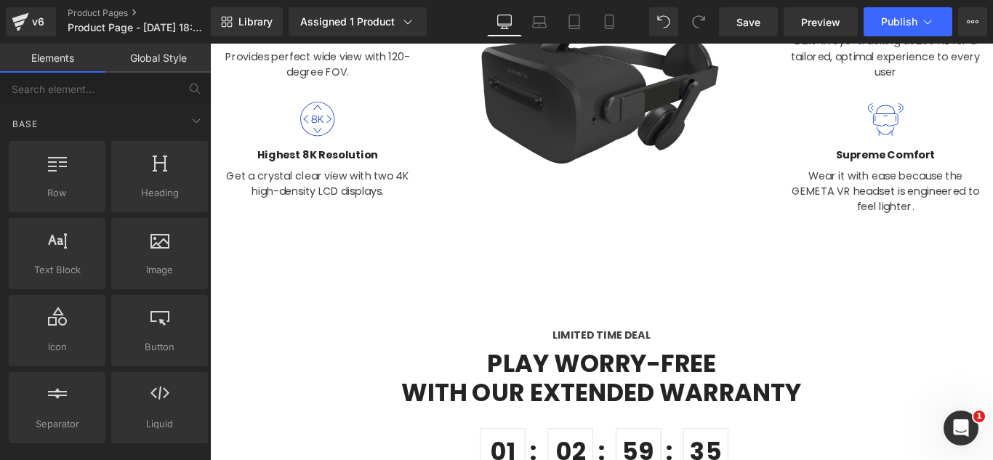
scroll to position [363, 0]
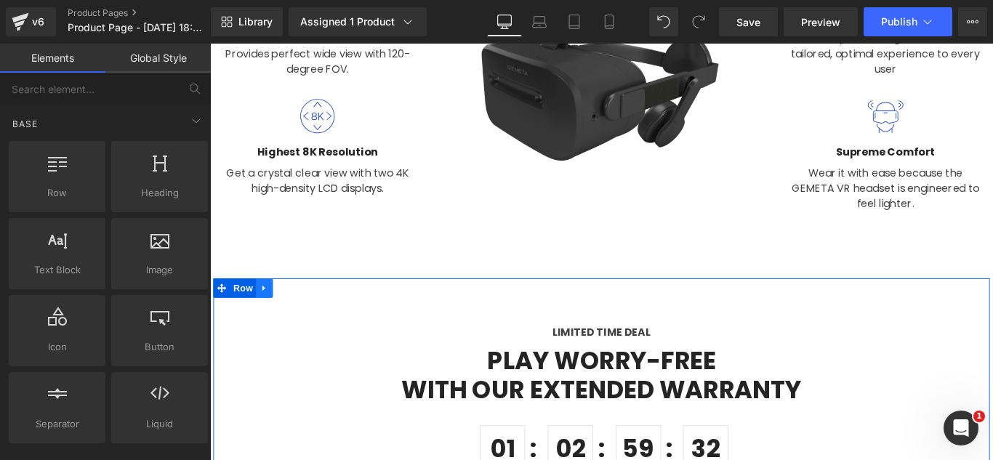
click at [269, 318] on icon at bounding box center [270, 318] width 3 height 7
click at [307, 310] on link at bounding box center [308, 318] width 19 height 22
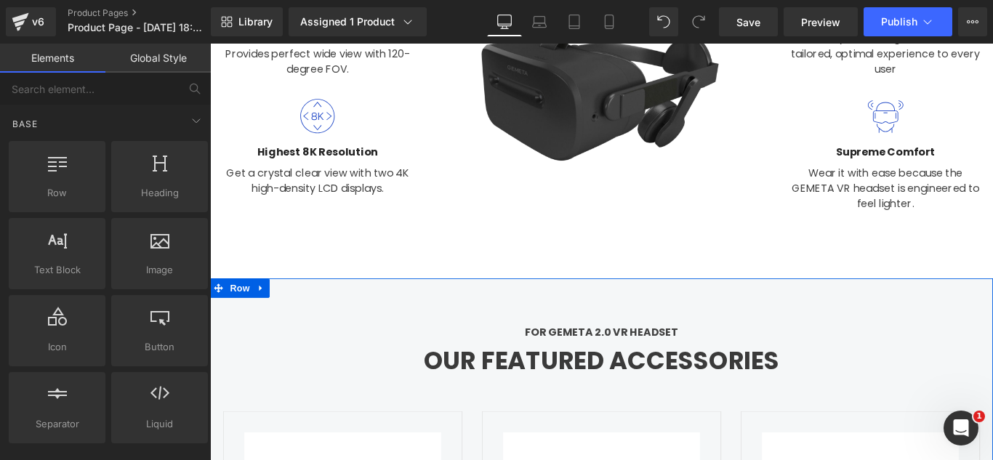
click at [265, 315] on icon at bounding box center [266, 318] width 3 height 7
click at [296, 315] on link at bounding box center [305, 318] width 19 height 22
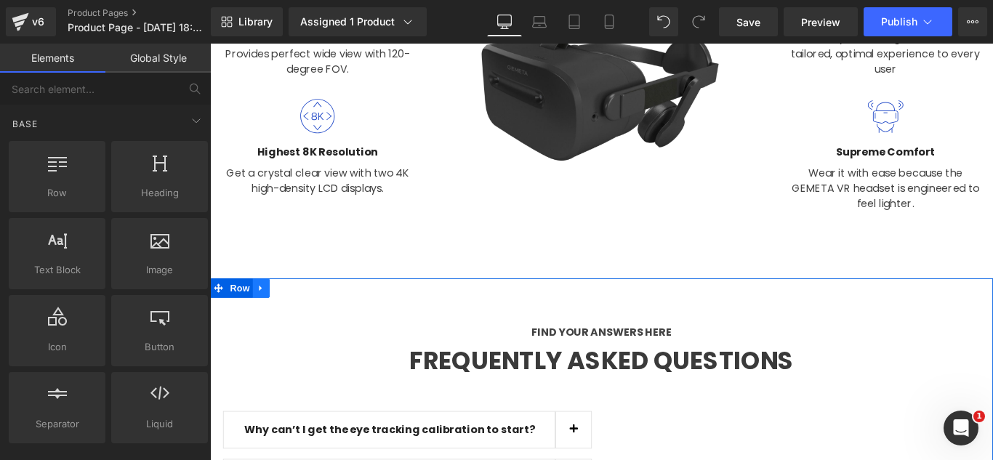
click at [265, 317] on icon at bounding box center [266, 318] width 3 height 7
click at [301, 318] on icon at bounding box center [305, 318] width 10 height 10
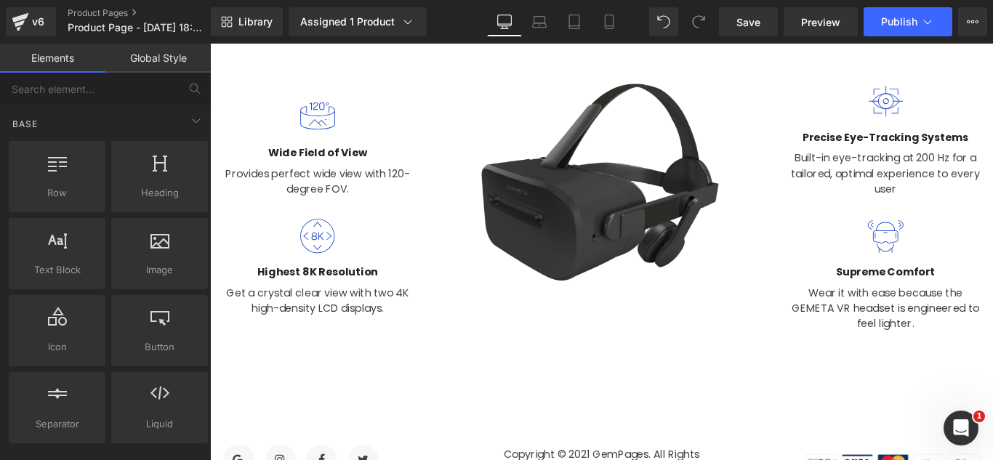
scroll to position [0, 0]
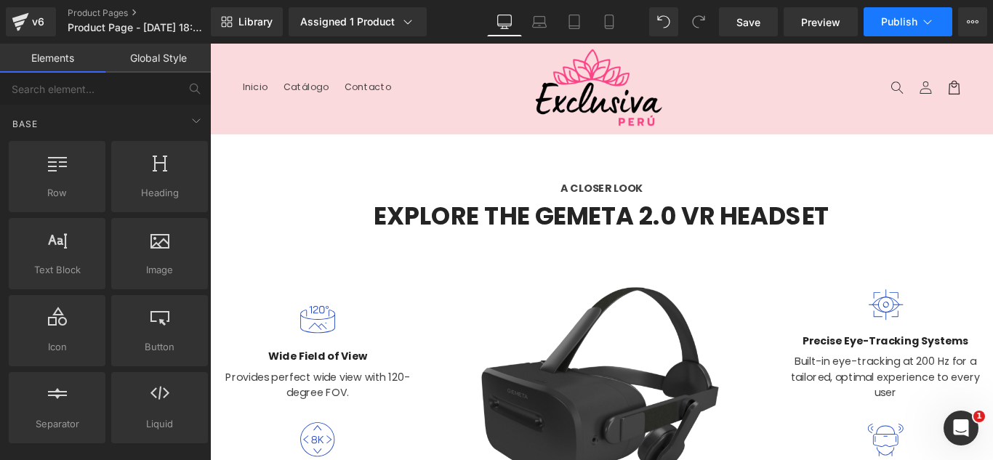
click at [919, 20] on button "Publish" at bounding box center [908, 21] width 89 height 29
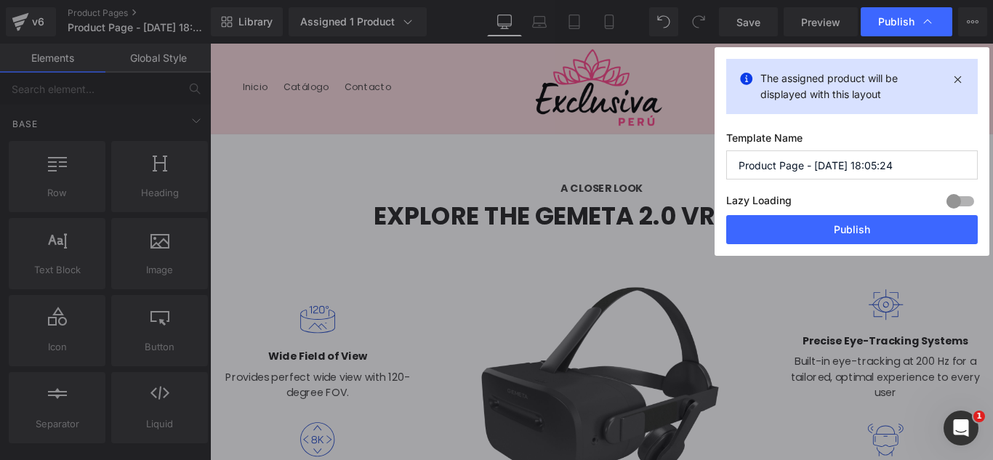
click at [884, 166] on input "Product Page - Oct 11, 18:05:24" at bounding box center [851, 164] width 251 height 29
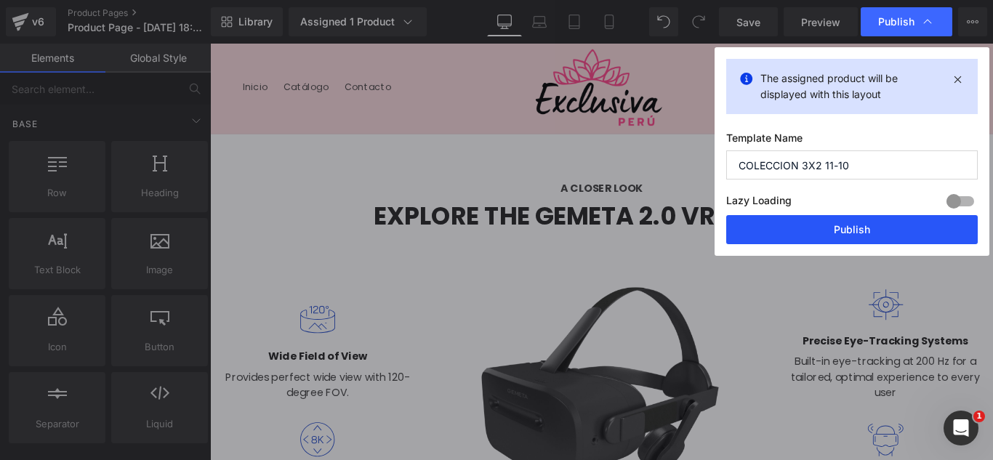
type input "COLECCION 3X2 11-10"
drag, startPoint x: 858, startPoint y: 223, endPoint x: 726, endPoint y: 203, distance: 133.1
click at [858, 223] on button "Publish" at bounding box center [851, 229] width 251 height 29
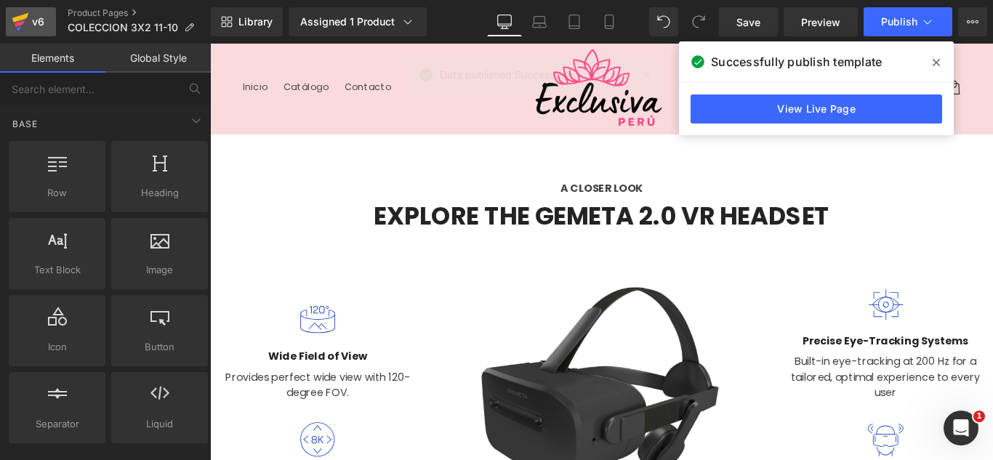
click at [41, 17] on div "v6" at bounding box center [38, 21] width 18 height 19
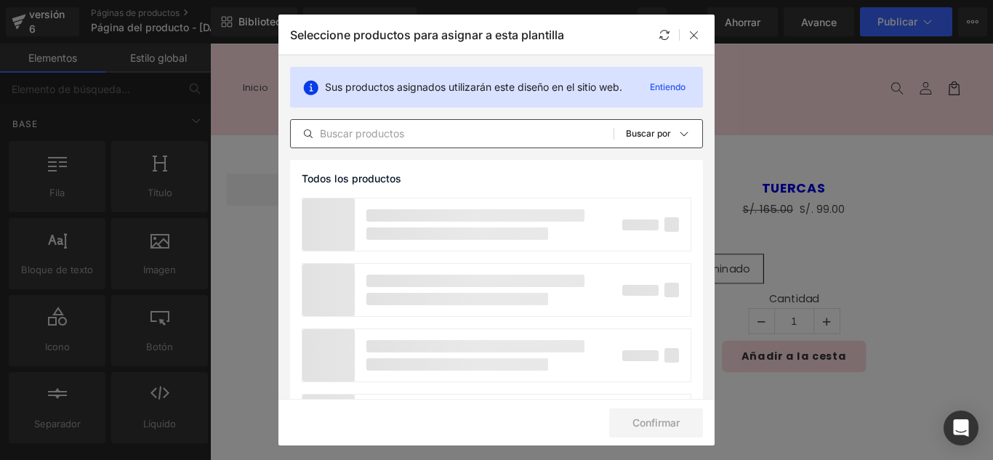
click at [427, 133] on input "text" at bounding box center [452, 133] width 323 height 17
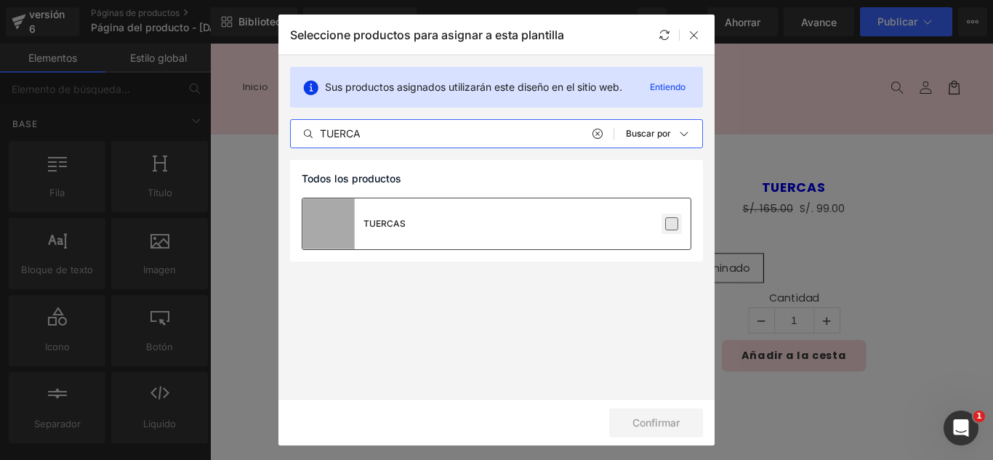
type input "TUERCA"
click at [669, 225] on label at bounding box center [671, 223] width 13 height 13
click at [672, 224] on input "checkbox" at bounding box center [672, 224] width 0 height 0
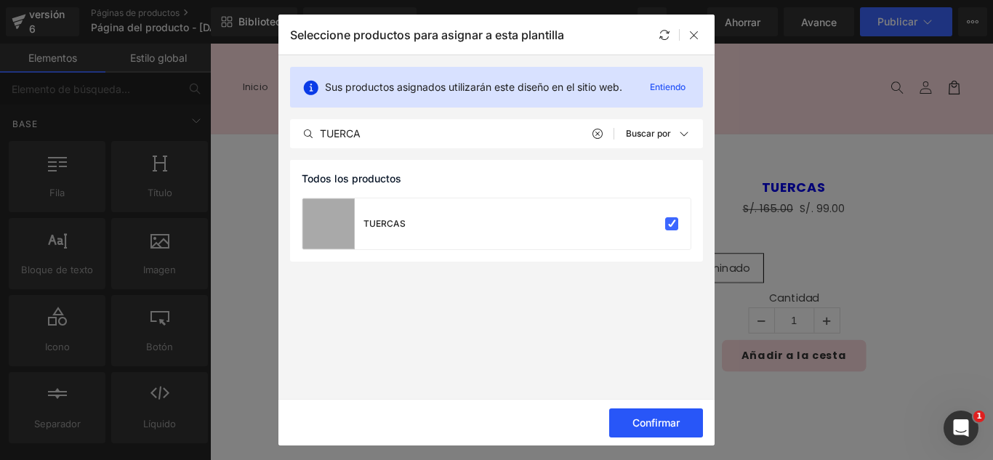
click at [661, 427] on font "Confirmar" at bounding box center [655, 422] width 47 height 12
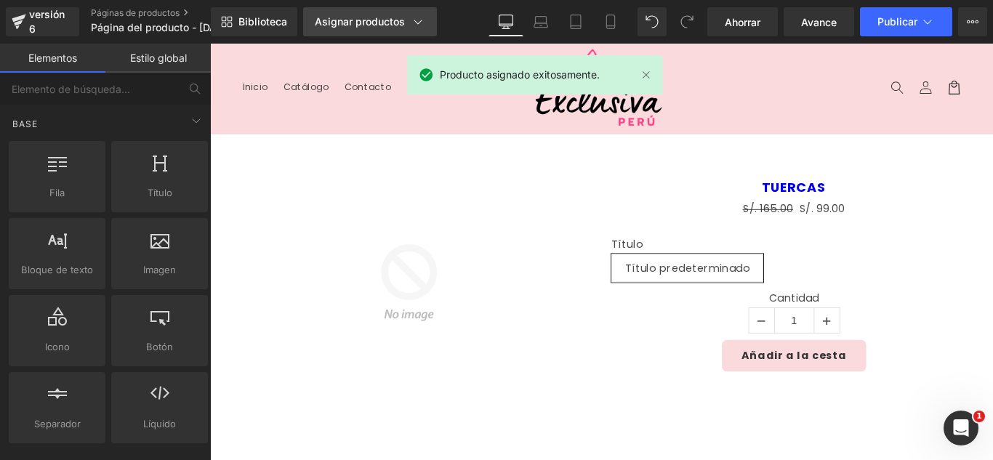
click at [376, 20] on font "Asignar productos" at bounding box center [360, 21] width 90 height 12
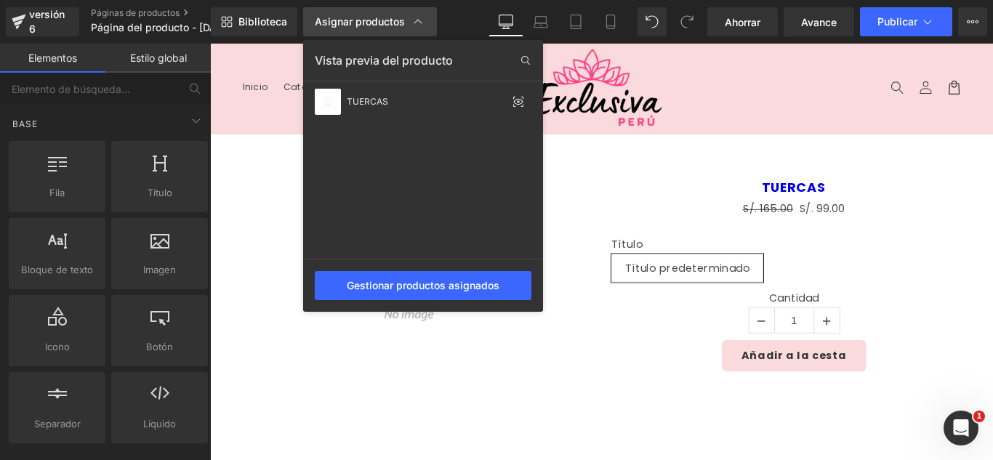
click at [376, 20] on font "Asignar productos" at bounding box center [360, 21] width 90 height 12
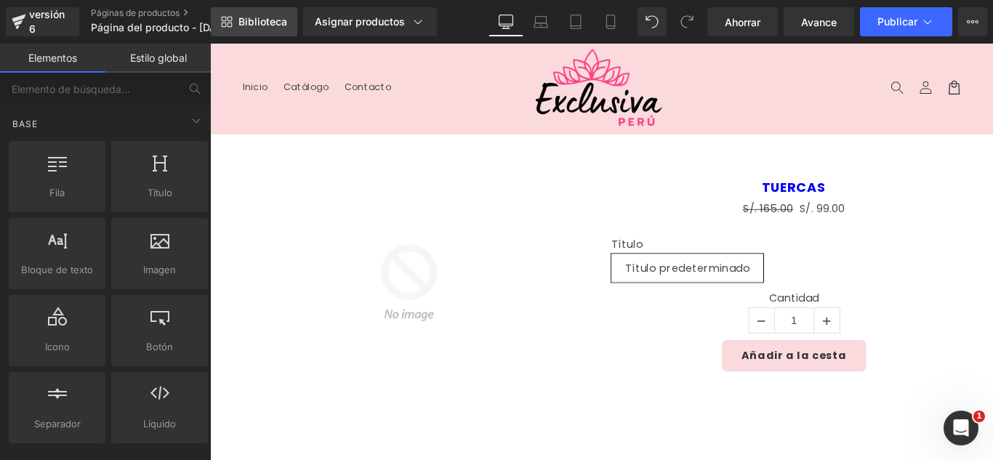
click at [272, 27] on font "Biblioteca" at bounding box center [262, 21] width 49 height 12
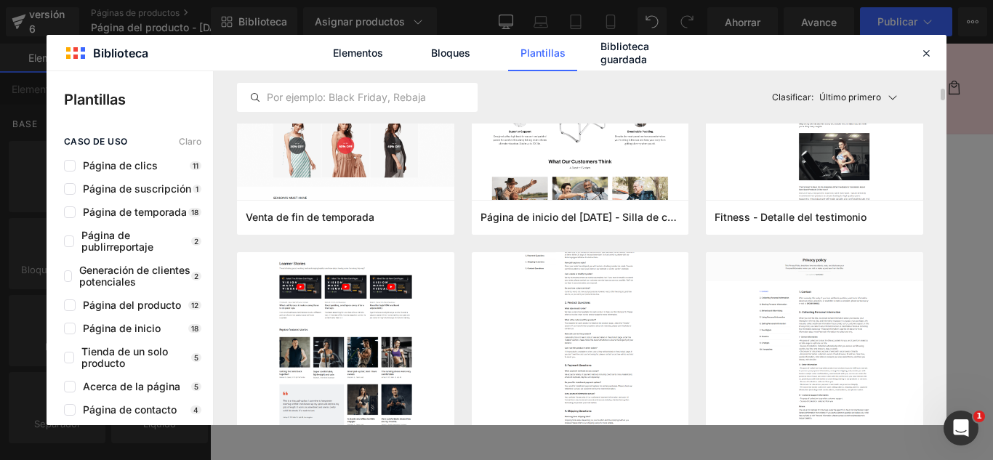
scroll to position [436, 0]
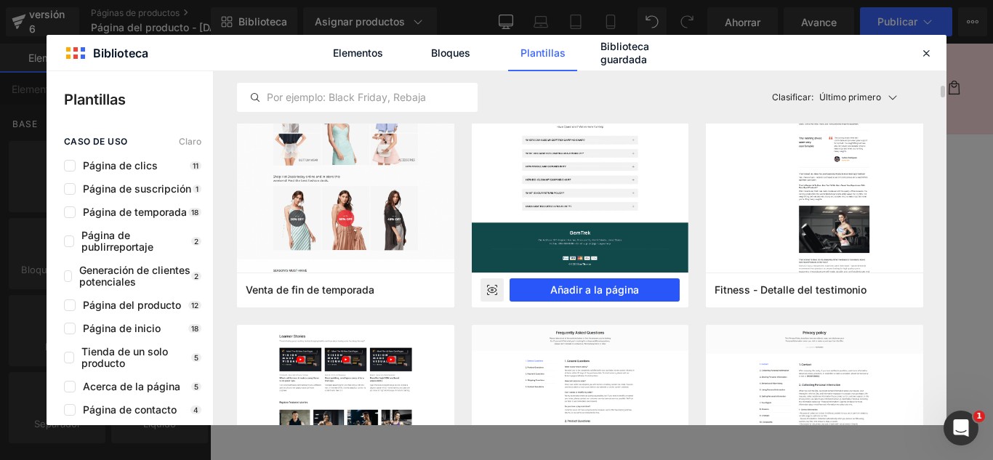
click at [602, 288] on font "Añadir a la página" at bounding box center [594, 289] width 89 height 12
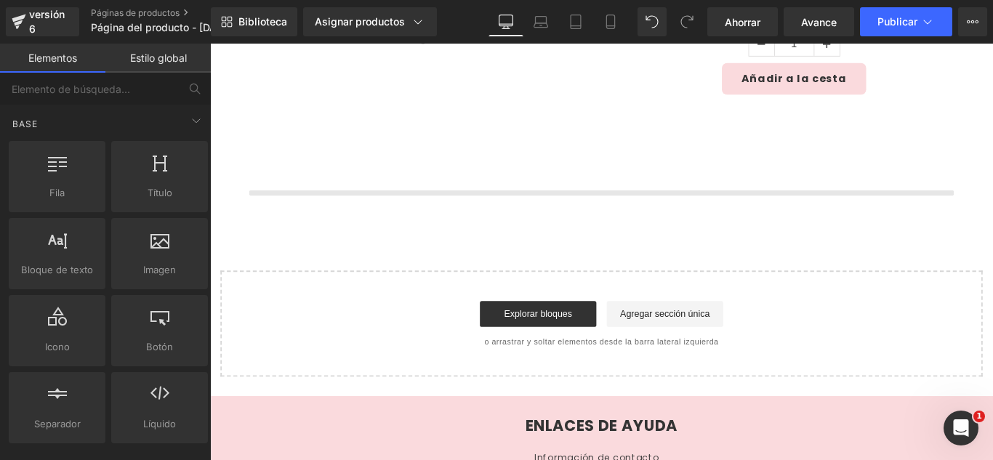
scroll to position [345, 0]
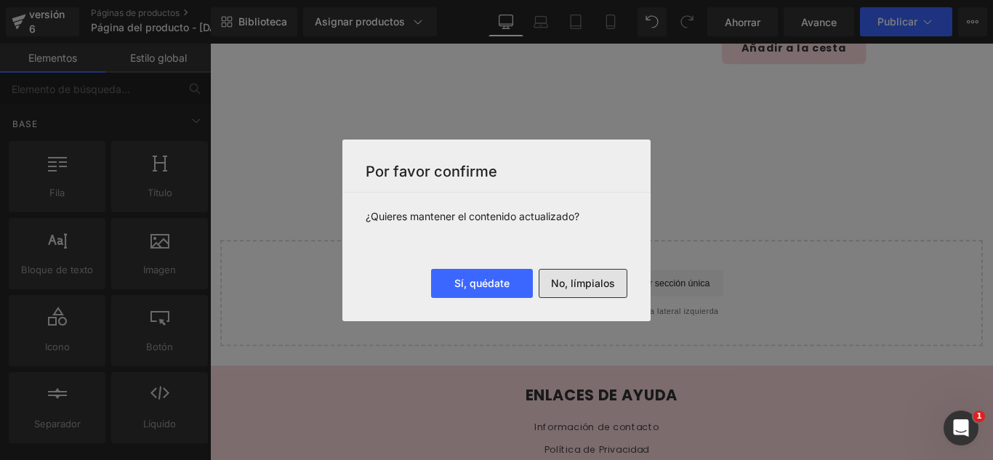
click at [593, 283] on font "No, límpialos" at bounding box center [583, 283] width 64 height 12
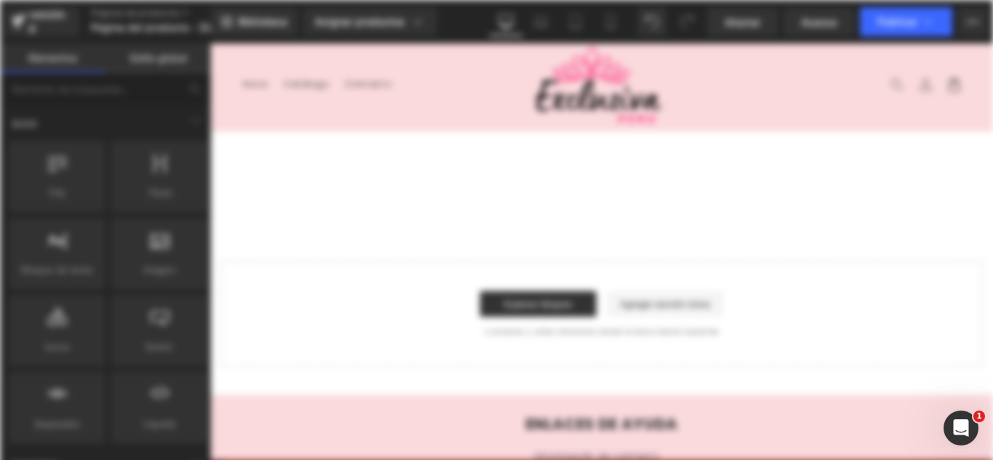
scroll to position [0, 0]
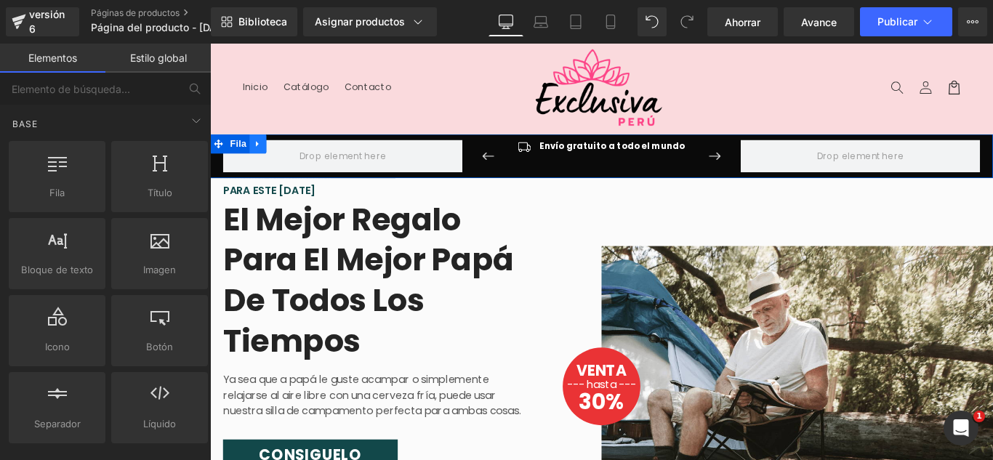
click at [262, 155] on icon at bounding box center [263, 156] width 3 height 7
click at [297, 157] on icon at bounding box center [302, 156] width 10 height 11
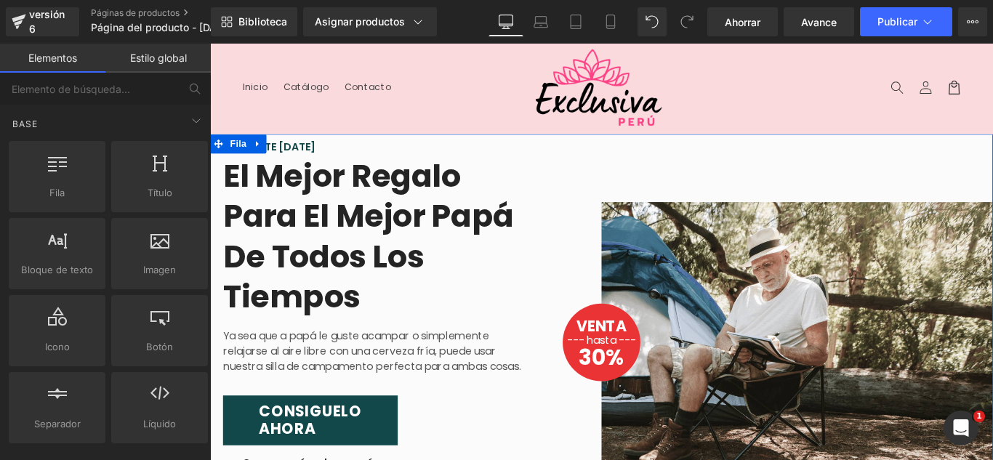
click at [260, 154] on icon at bounding box center [264, 156] width 10 height 11
click at [297, 156] on icon at bounding box center [302, 156] width 10 height 10
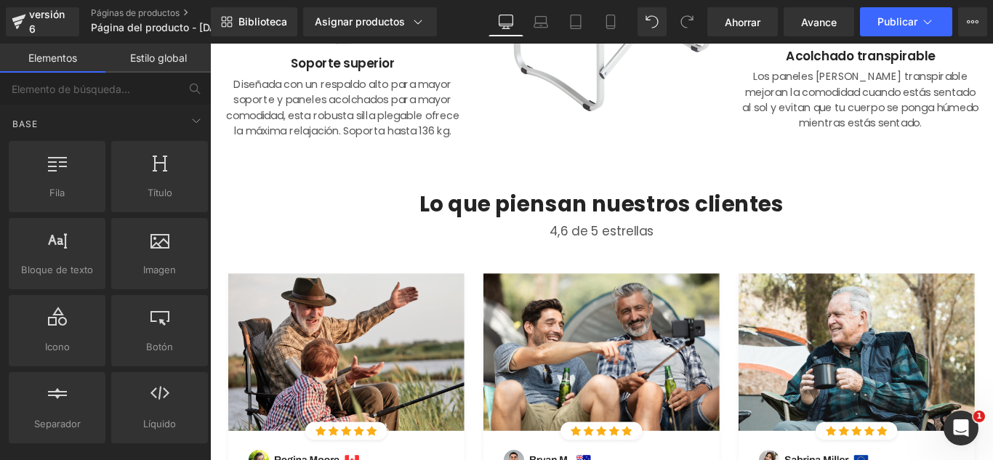
scroll to position [509, 0]
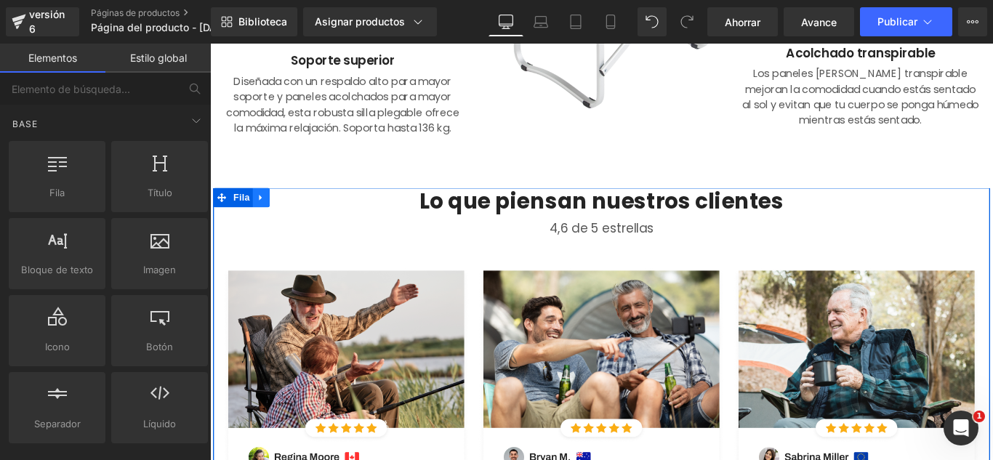
click at [265, 218] on icon at bounding box center [266, 217] width 3 height 7
click at [300, 220] on icon at bounding box center [305, 217] width 10 height 10
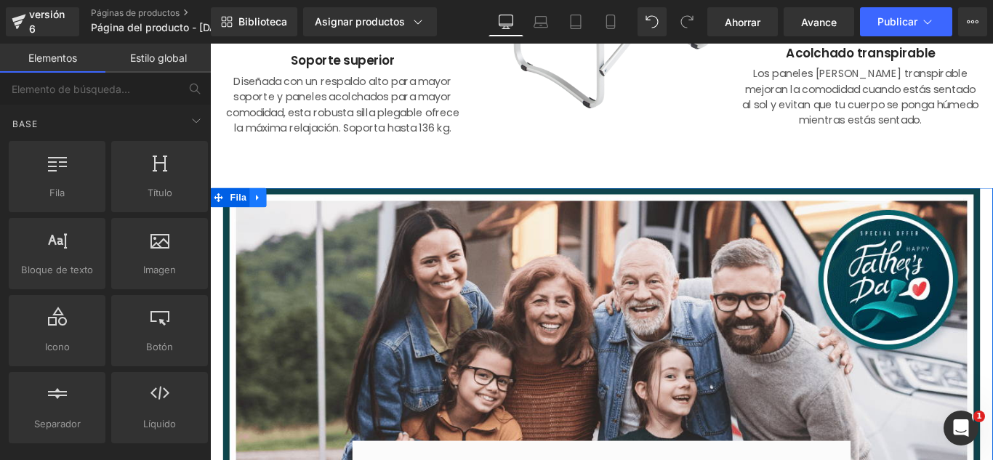
click at [260, 218] on icon at bounding box center [264, 217] width 10 height 11
click at [297, 214] on icon at bounding box center [302, 217] width 10 height 10
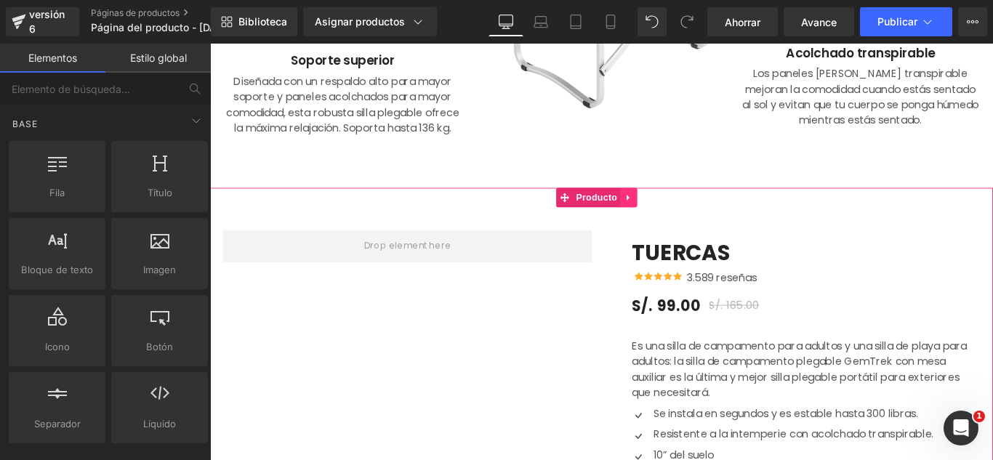
click at [678, 217] on icon at bounding box center [679, 217] width 3 height 7
click at [682, 218] on link at bounding box center [689, 217] width 19 height 22
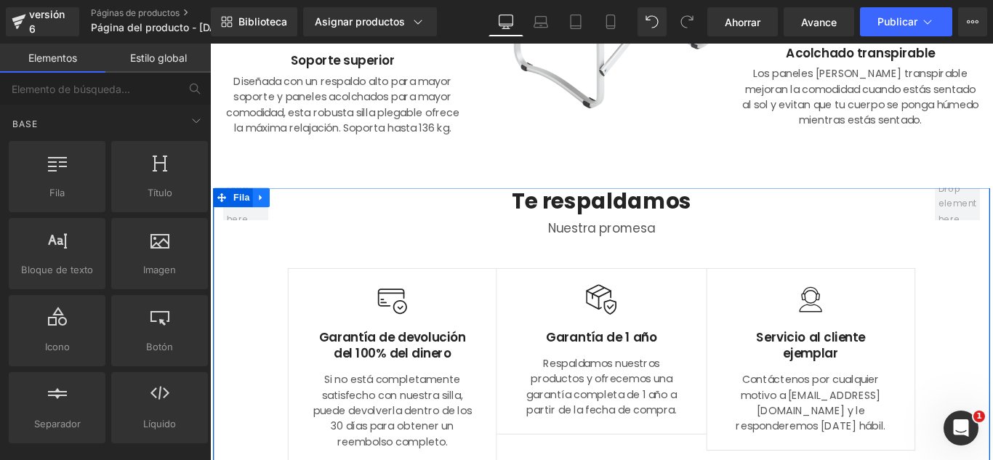
click at [265, 217] on icon at bounding box center [267, 217] width 10 height 11
click at [300, 217] on icon at bounding box center [305, 217] width 10 height 10
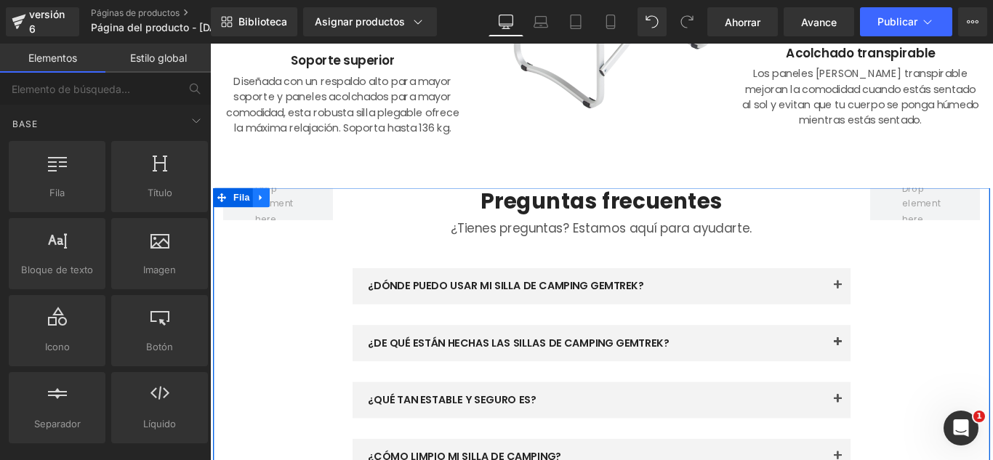
click at [265, 214] on icon at bounding box center [266, 217] width 3 height 7
click at [302, 218] on icon at bounding box center [305, 217] width 10 height 10
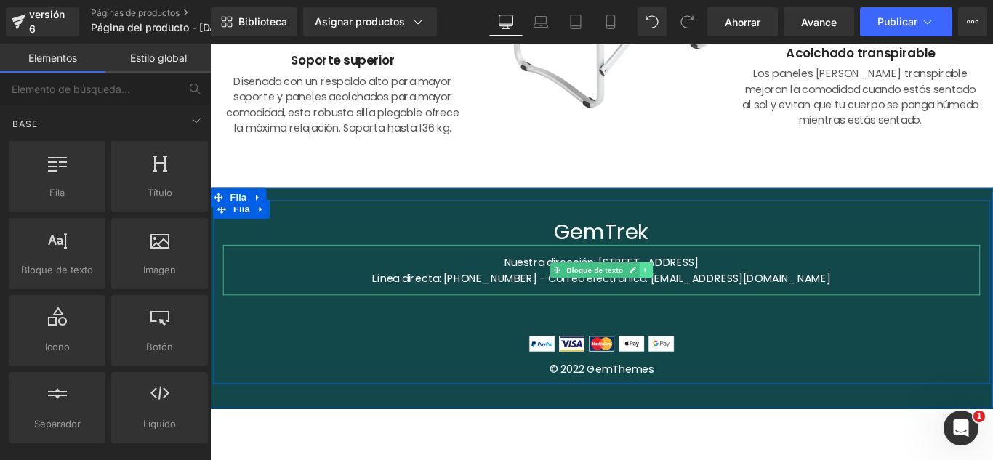
click at [692, 298] on link at bounding box center [699, 297] width 15 height 17
click at [703, 297] on icon at bounding box center [707, 298] width 8 height 8
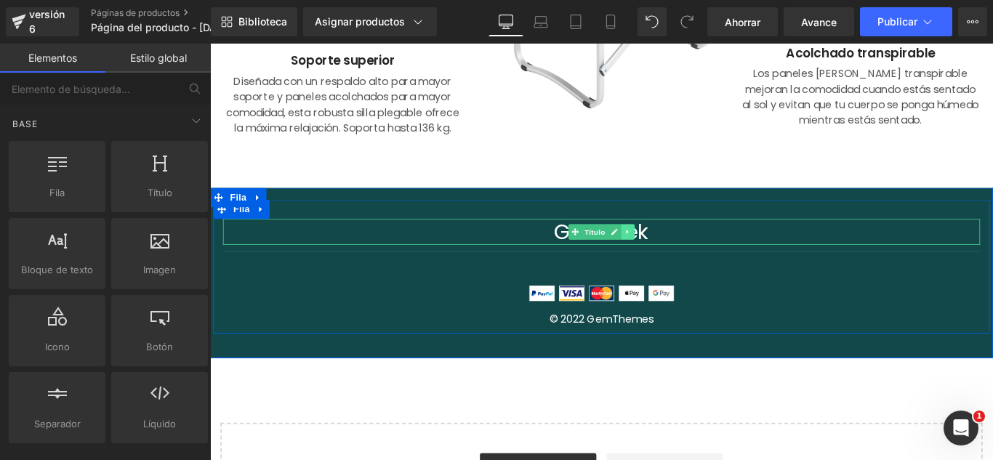
click at [674, 259] on link at bounding box center [679, 254] width 15 height 17
click at [683, 258] on icon at bounding box center [687, 255] width 8 height 8
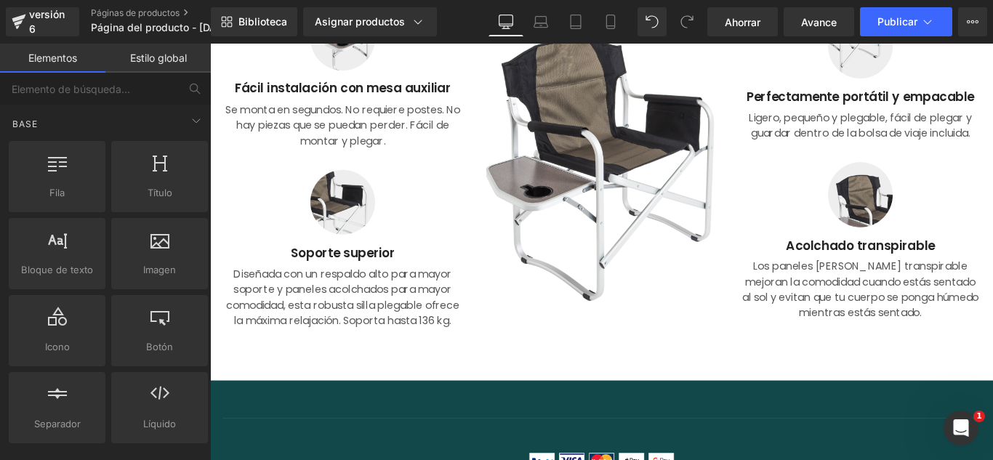
scroll to position [0, 0]
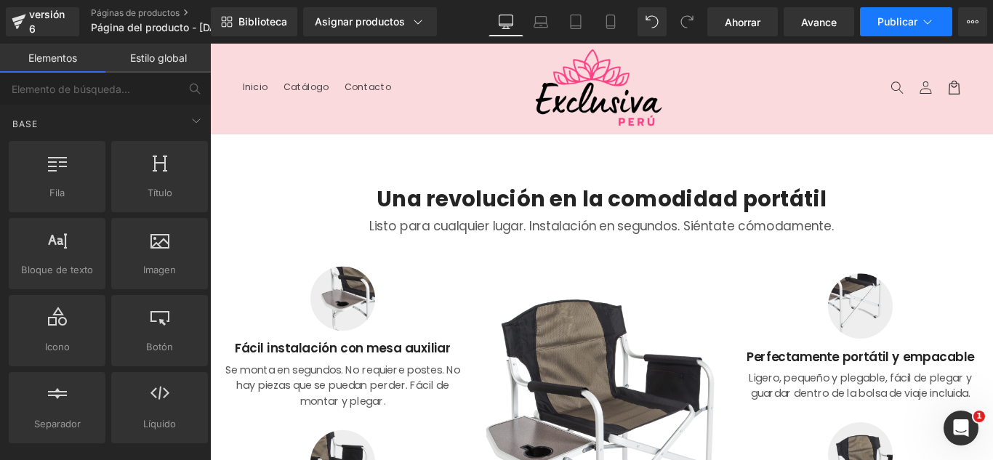
click at [920, 28] on icon at bounding box center [927, 22] width 15 height 15
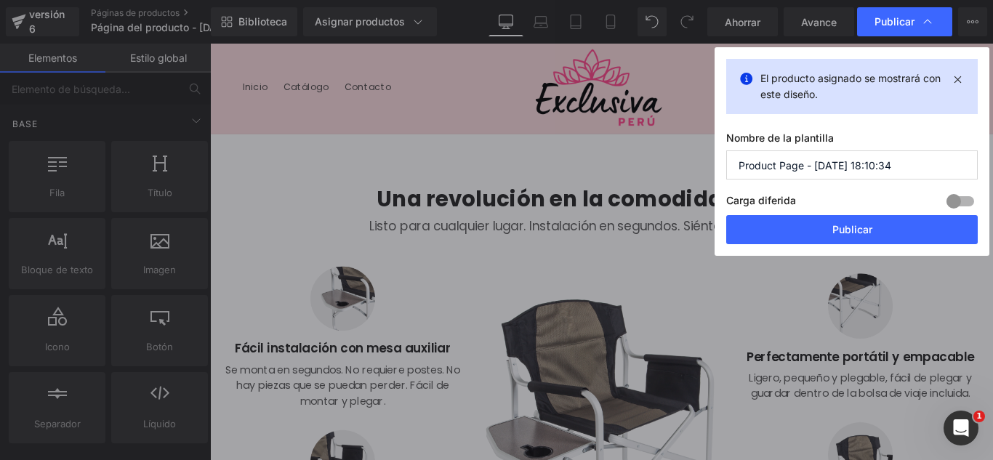
click at [889, 170] on input "Product Page - Oct 11, 18:10:34" at bounding box center [851, 164] width 251 height 29
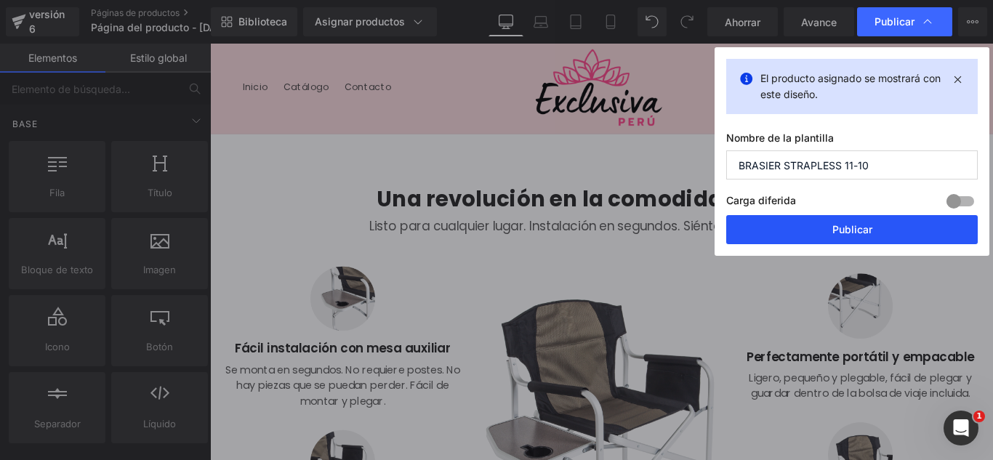
type input "BRASIER STRAPLESS 11-10"
drag, startPoint x: 830, startPoint y: 233, endPoint x: 697, endPoint y: 213, distance: 134.6
click at [830, 233] on button "Publicar" at bounding box center [851, 229] width 251 height 29
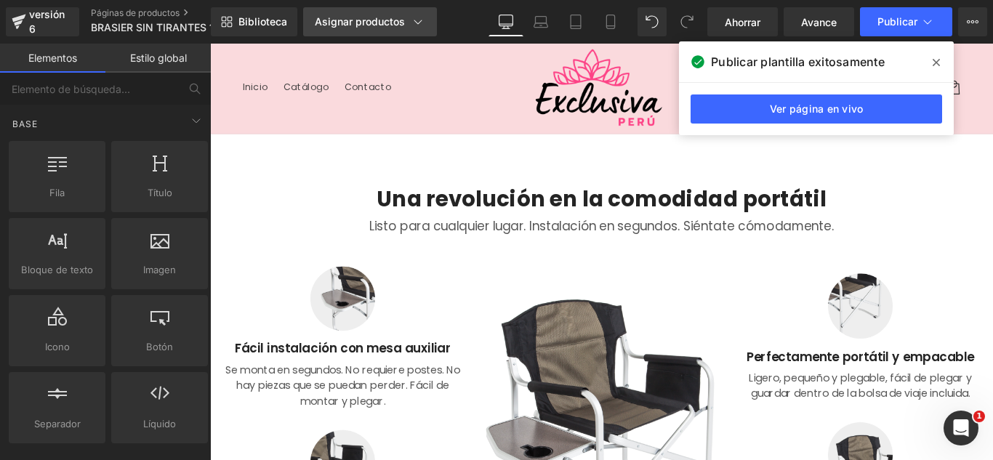
click at [382, 13] on link "Asignar productos" at bounding box center [370, 21] width 134 height 29
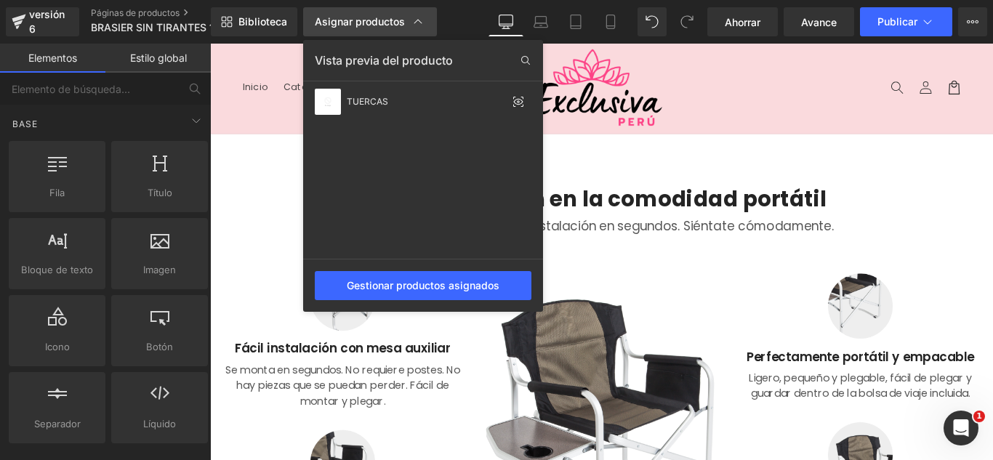
click at [382, 13] on link "Asignar productos" at bounding box center [370, 21] width 134 height 29
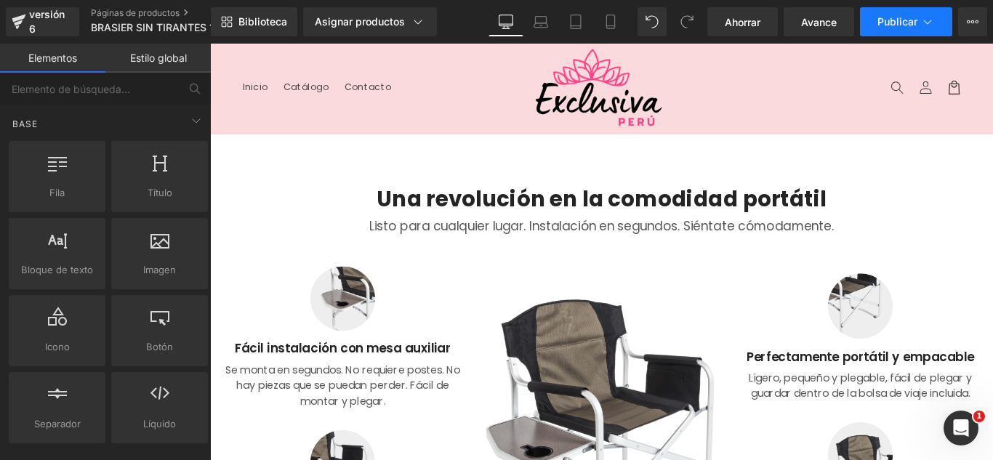
click at [919, 34] on button "Publicar" at bounding box center [906, 21] width 92 height 29
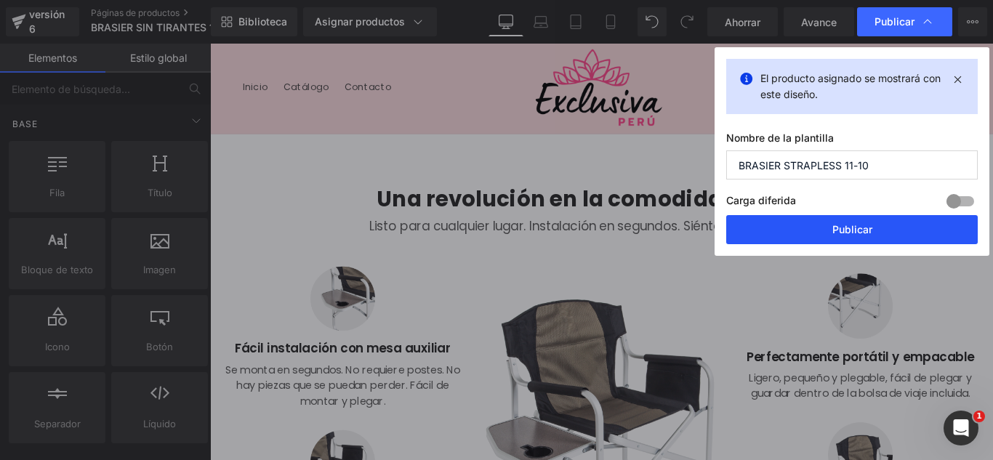
click at [871, 240] on button "Publicar" at bounding box center [851, 229] width 251 height 29
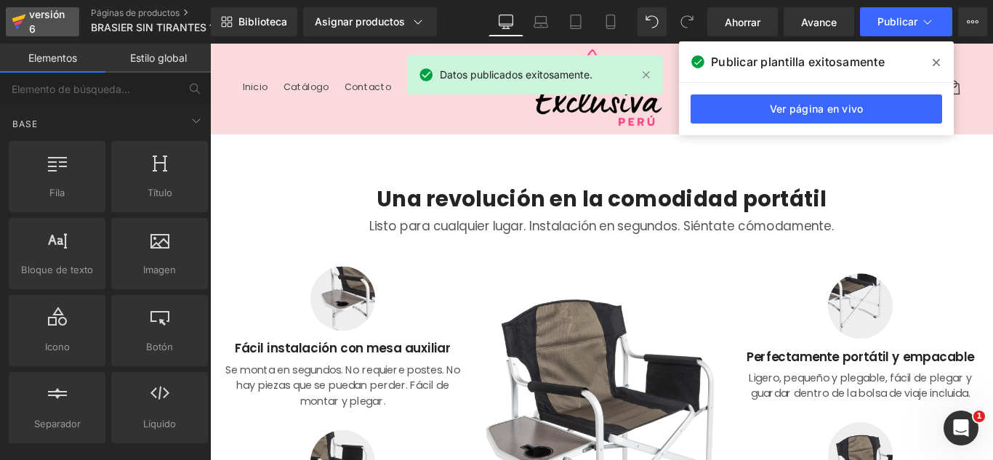
click at [47, 31] on div "versión 6" at bounding box center [48, 21] width 44 height 33
